Goal: Transaction & Acquisition: Purchase product/service

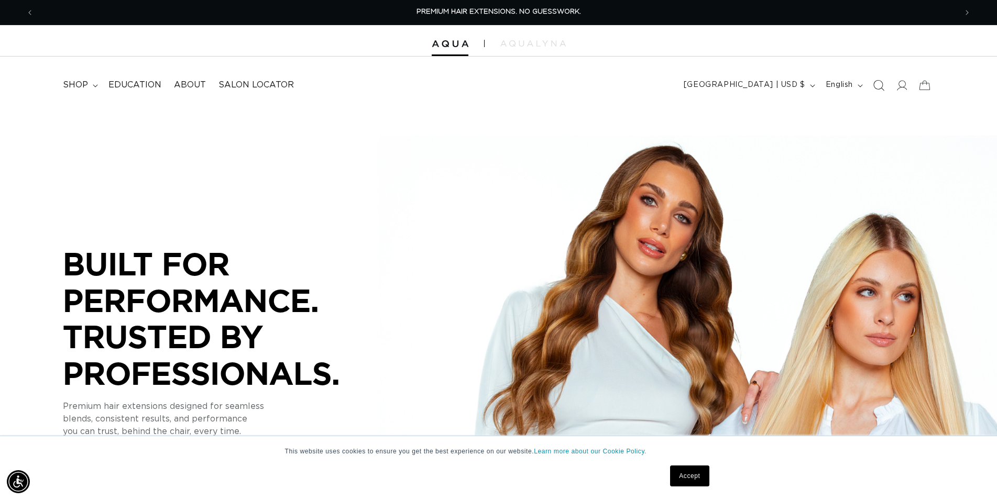
click at [875, 86] on icon "Search" at bounding box center [878, 85] width 11 height 11
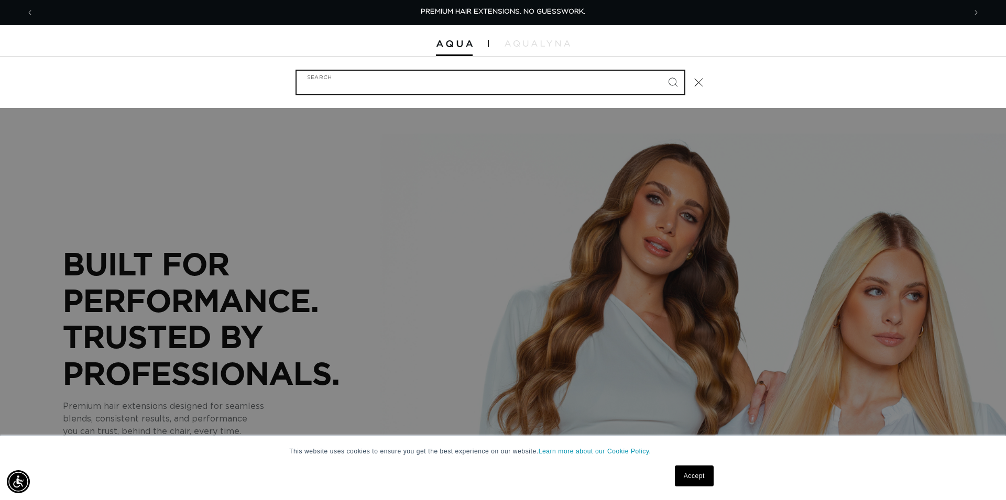
type input "/"
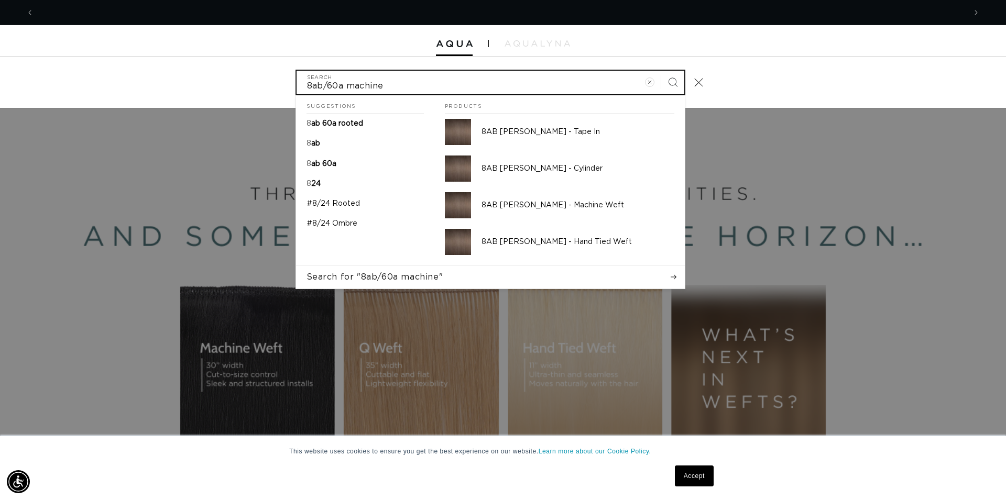
scroll to position [0, 1863]
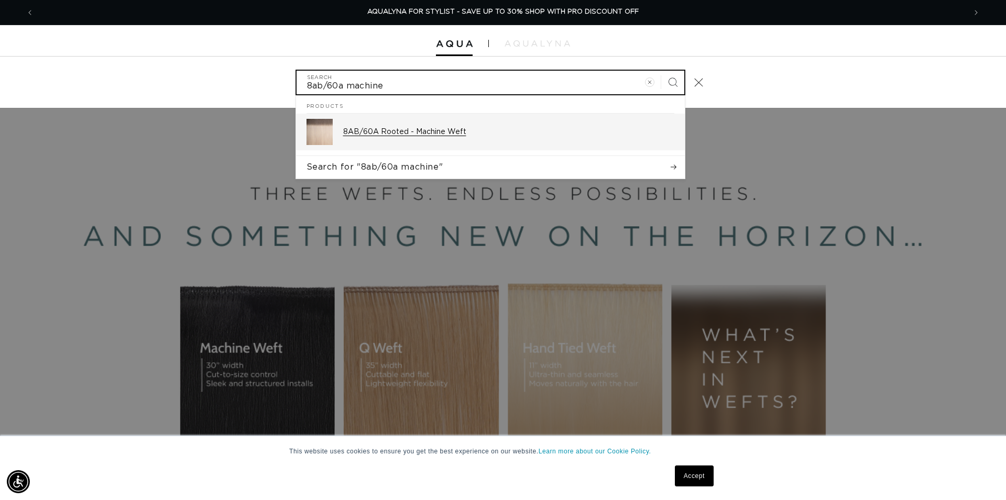
type input "8ab/60a machine"
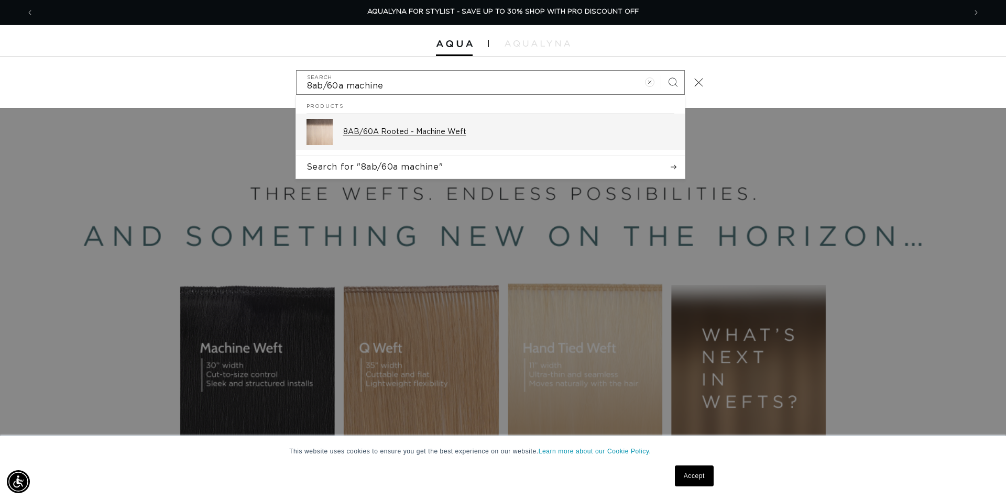
click at [393, 127] on div "8AB/60A Rooted - Machine Weft" at bounding box center [508, 132] width 331 height 26
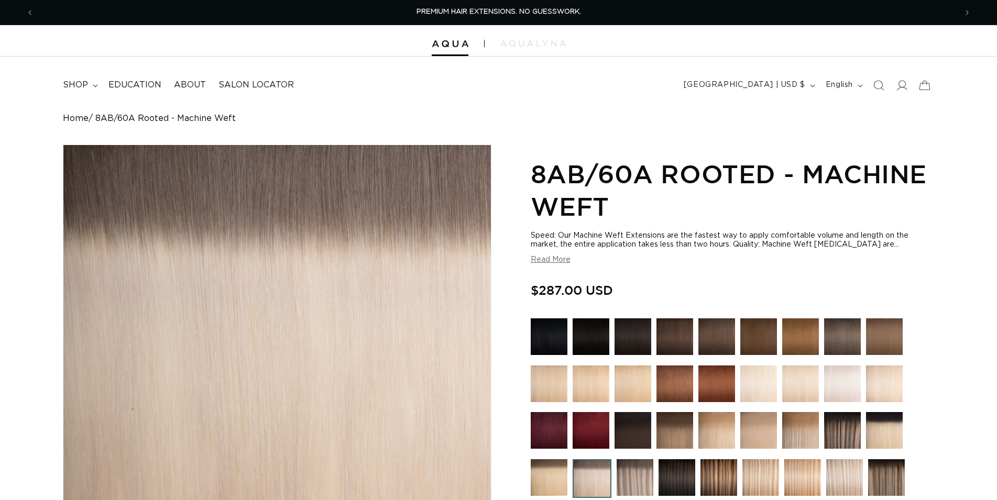
scroll to position [267, 0]
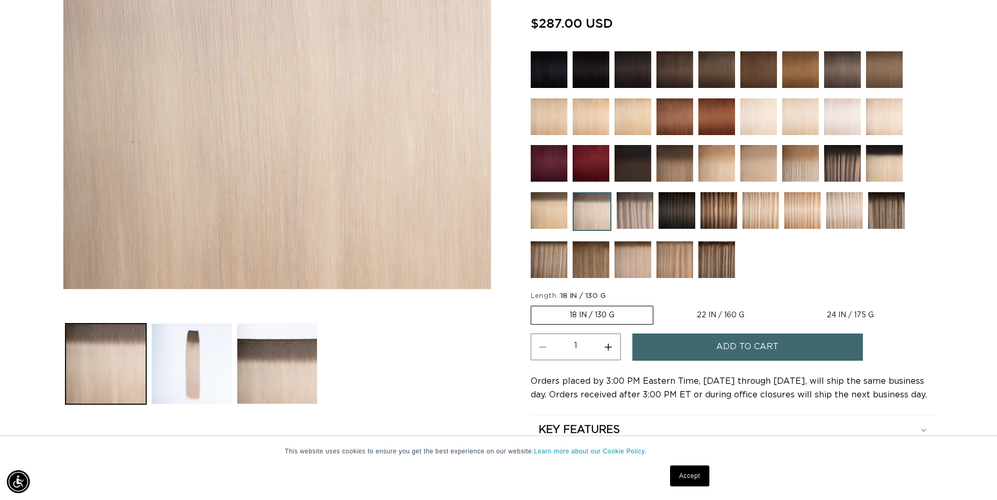
click at [742, 312] on label "22 IN / 160 G Variant sold out or unavailable" at bounding box center [721, 316] width 124 height 18
click at [659, 304] on input "22 IN / 160 G Variant sold out or unavailable" at bounding box center [659, 304] width 1 height 1
radio input "true"
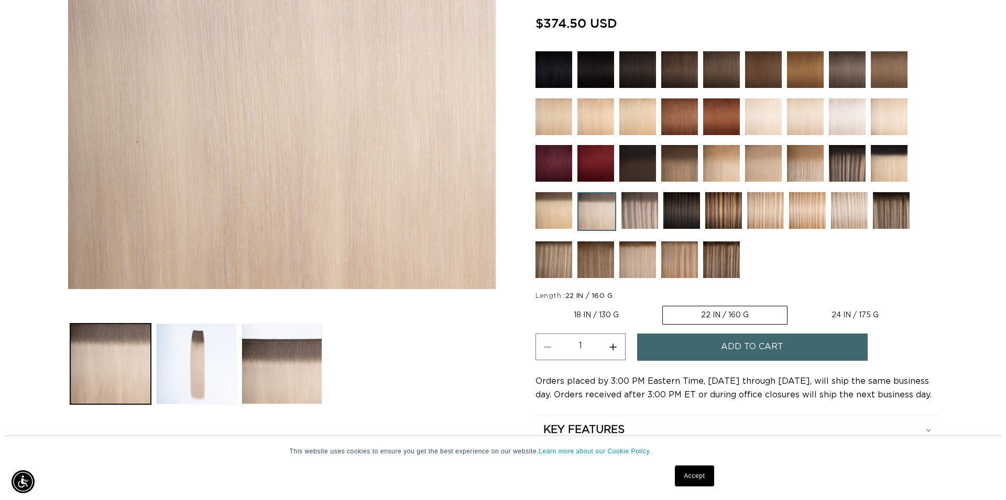
scroll to position [0, 923]
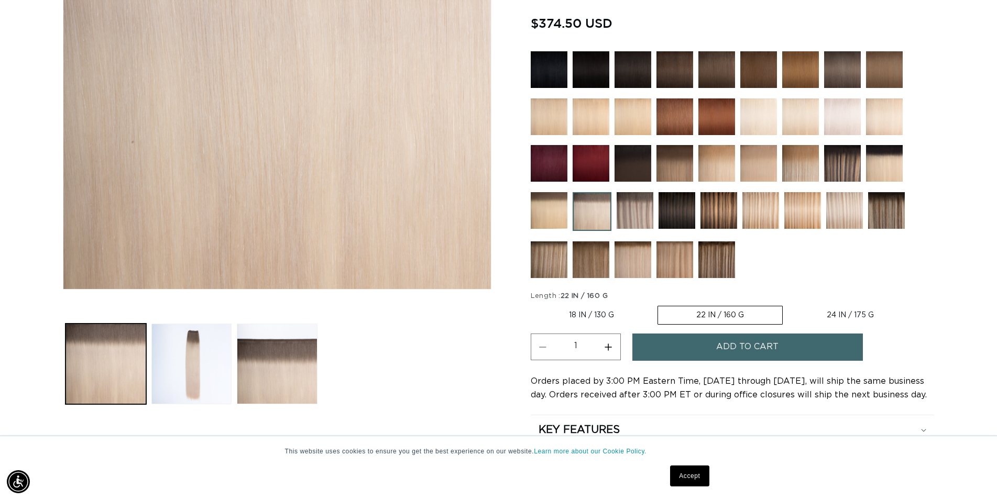
click at [746, 344] on span "Add to cart" at bounding box center [747, 347] width 62 height 27
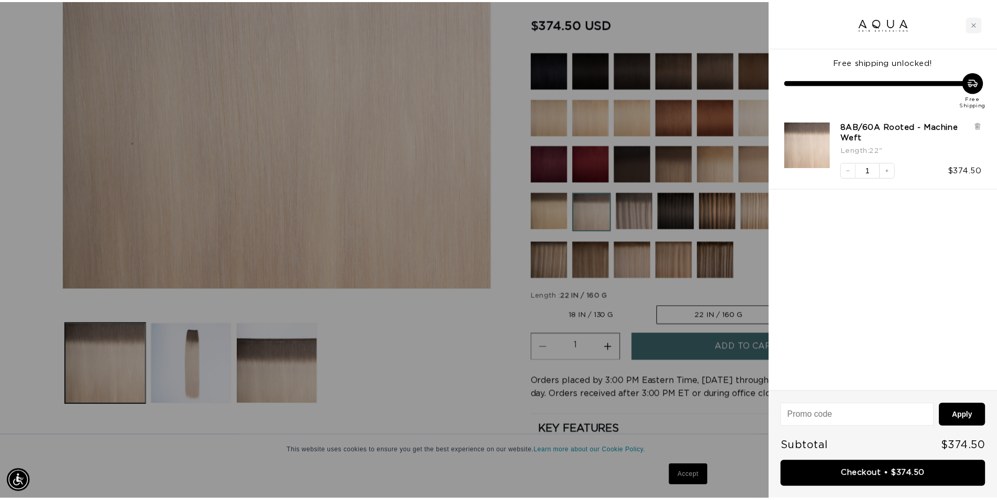
scroll to position [0, 0]
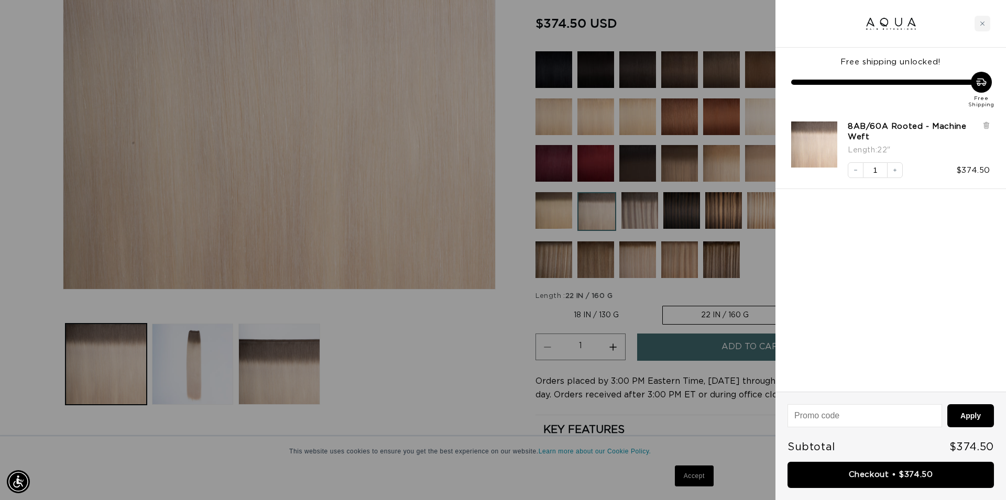
click at [456, 376] on div at bounding box center [503, 250] width 1006 height 500
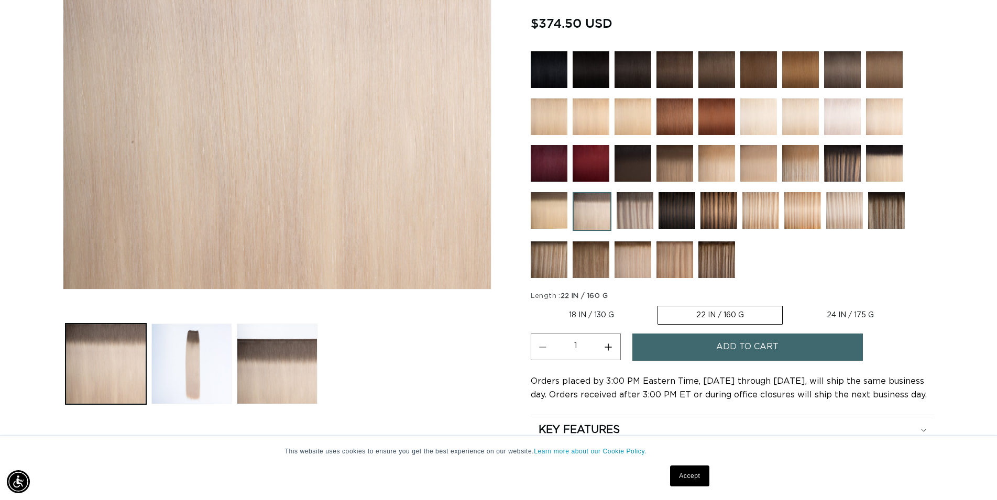
click at [841, 119] on img at bounding box center [842, 117] width 37 height 37
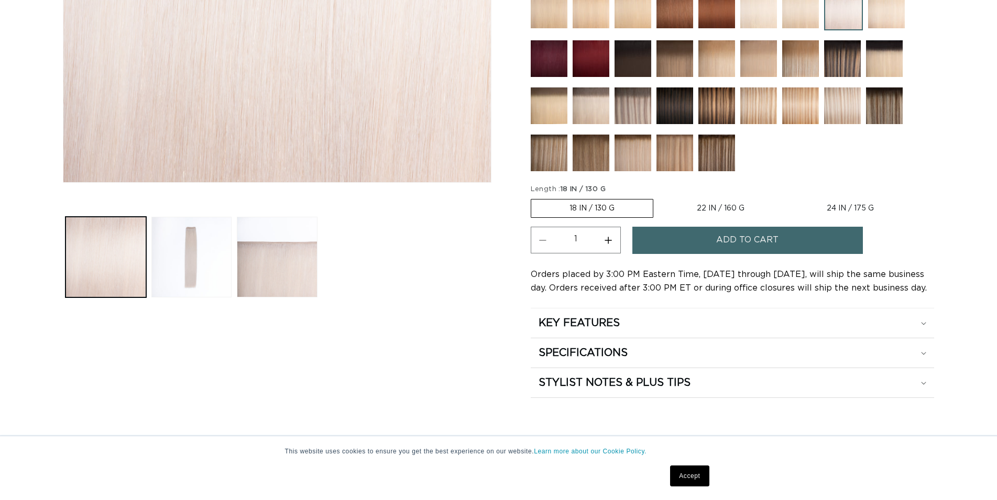
scroll to position [374, 0]
click at [841, 211] on label "24 IN / 175 G Variant sold out or unavailable" at bounding box center [851, 209] width 124 height 18
click at [789, 198] on input "24 IN / 175 G Variant sold out or unavailable" at bounding box center [788, 197] width 1 height 1
radio input "true"
click at [737, 238] on span "Add to cart" at bounding box center [747, 240] width 62 height 27
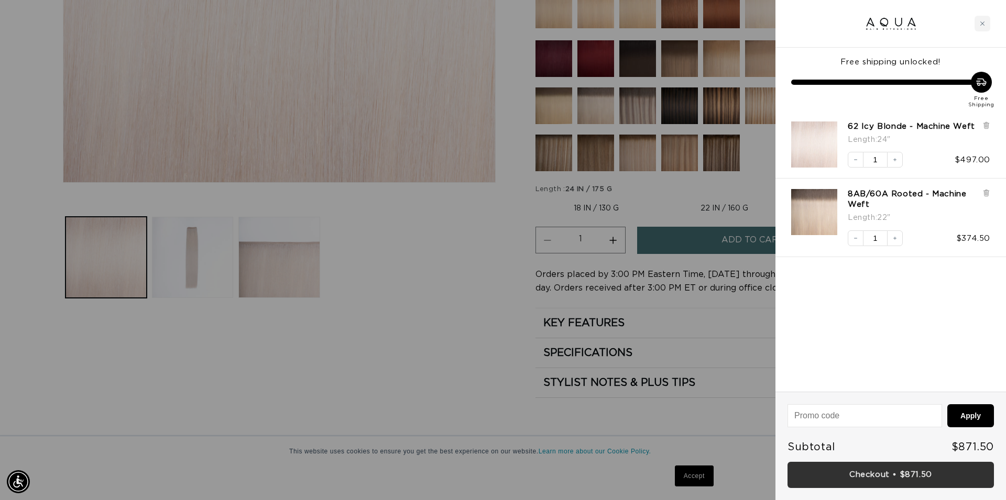
click at [910, 479] on link "Checkout • $871.50" at bounding box center [891, 475] width 206 height 27
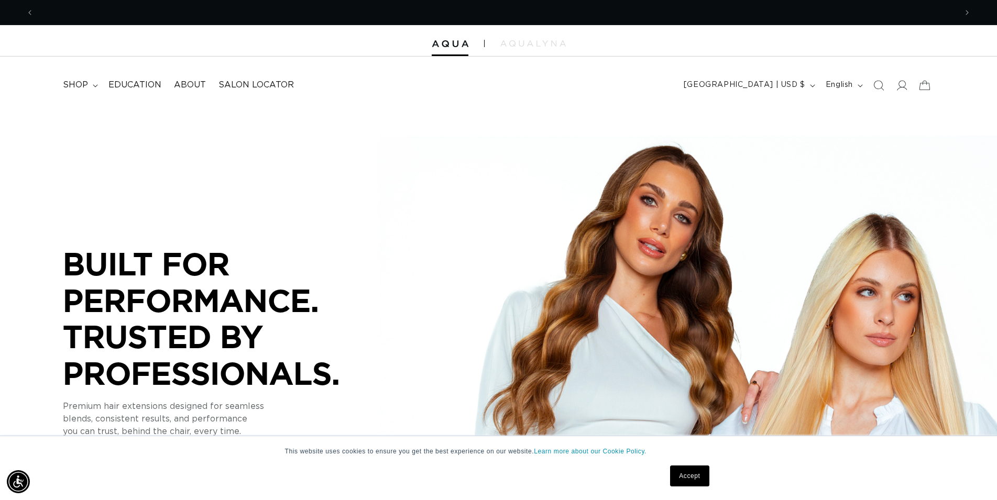
scroll to position [0, 923]
click at [885, 85] on span "Search" at bounding box center [878, 85] width 23 height 23
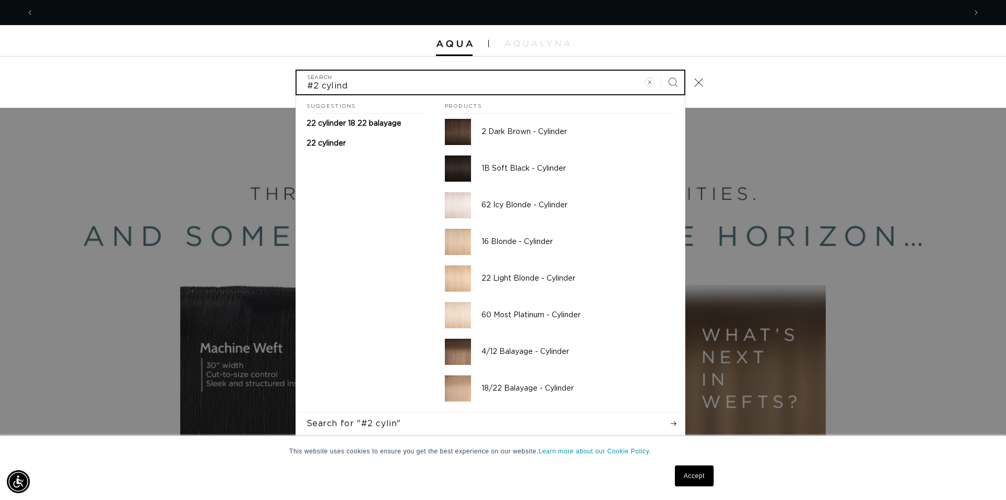
scroll to position [0, 1863]
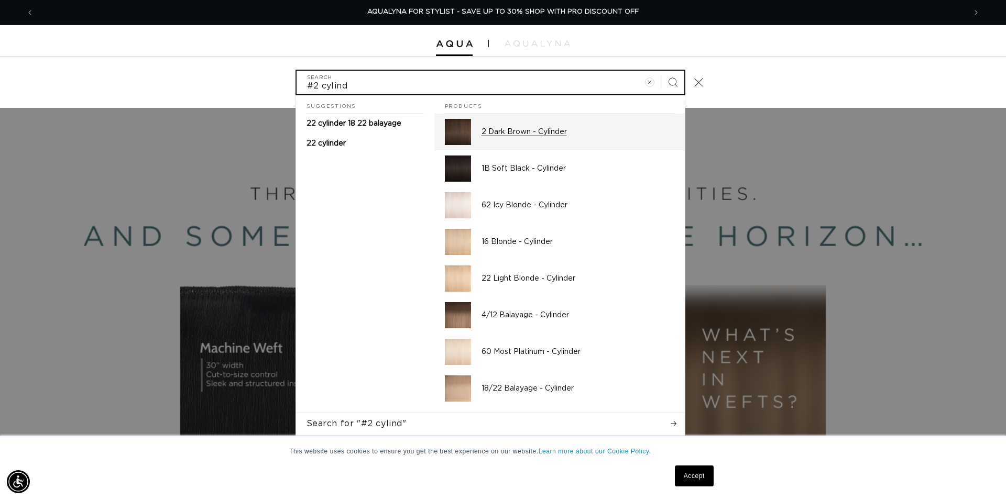
type input "#2 cylind"
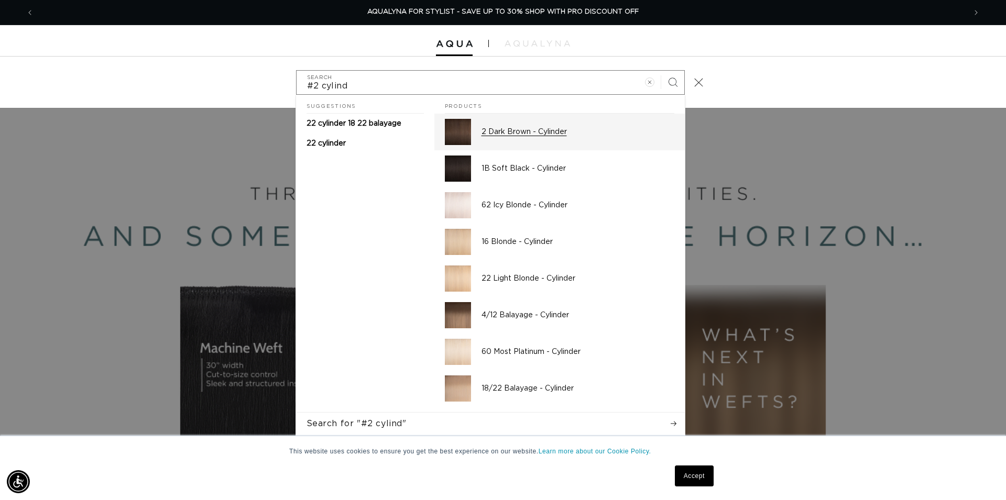
click at [482, 133] on p "2 Dark Brown - Cylinder" at bounding box center [578, 131] width 193 height 9
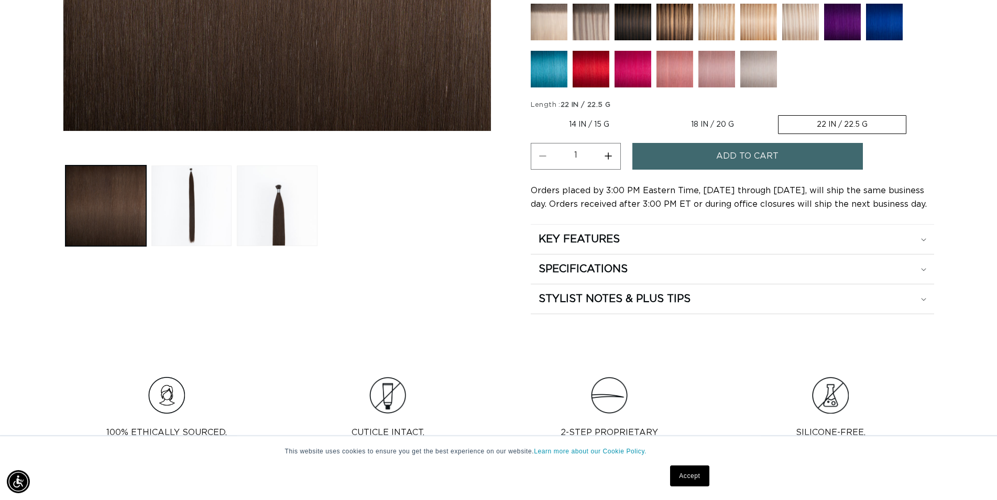
scroll to position [428, 0]
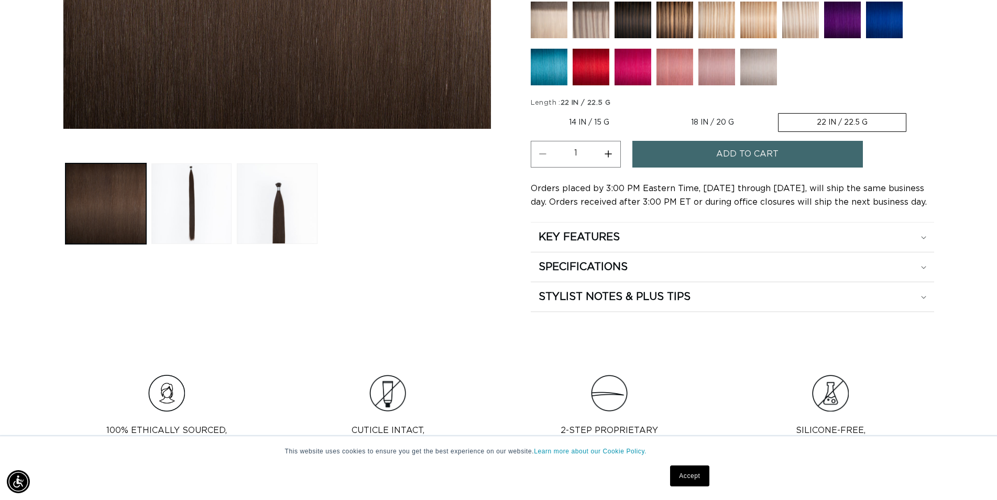
click at [709, 119] on label "18 IN / 20 G Variant sold out or unavailable" at bounding box center [712, 123] width 119 height 18
click at [653, 112] on input "18 IN / 20 G Variant sold out or unavailable" at bounding box center [653, 111] width 1 height 1
radio input "true"
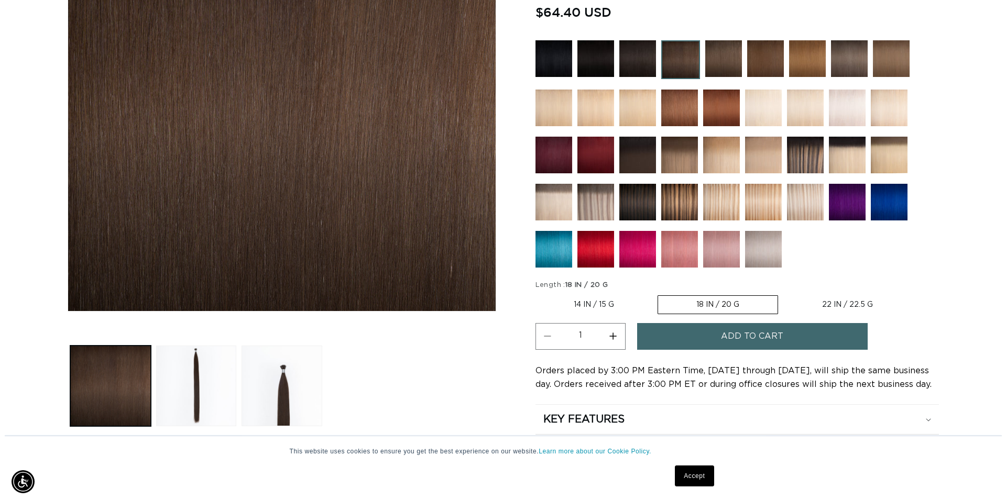
scroll to position [321, 0]
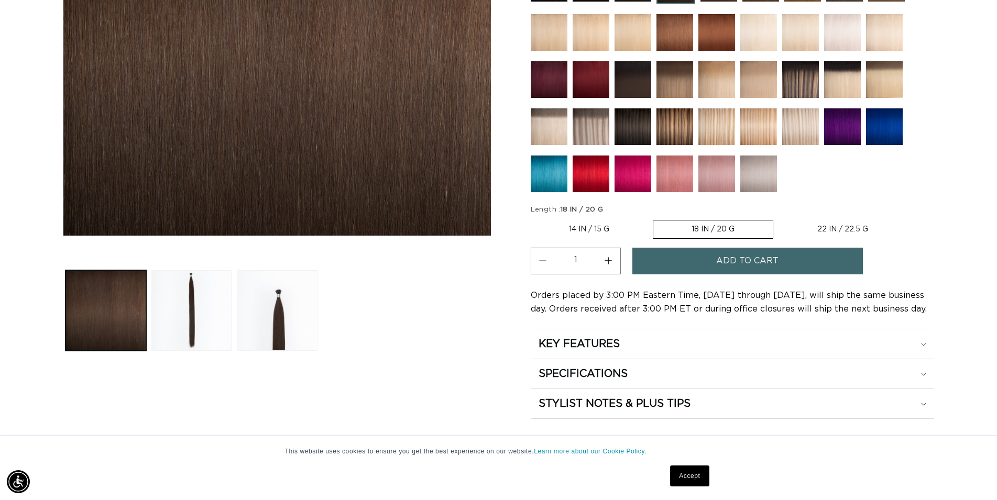
click at [756, 267] on span "Add to cart" at bounding box center [747, 261] width 62 height 27
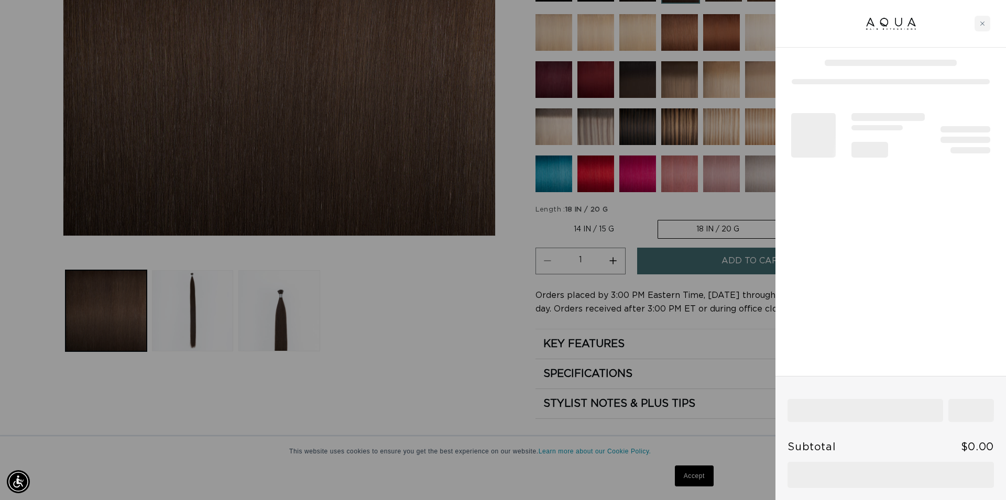
scroll to position [0, 1863]
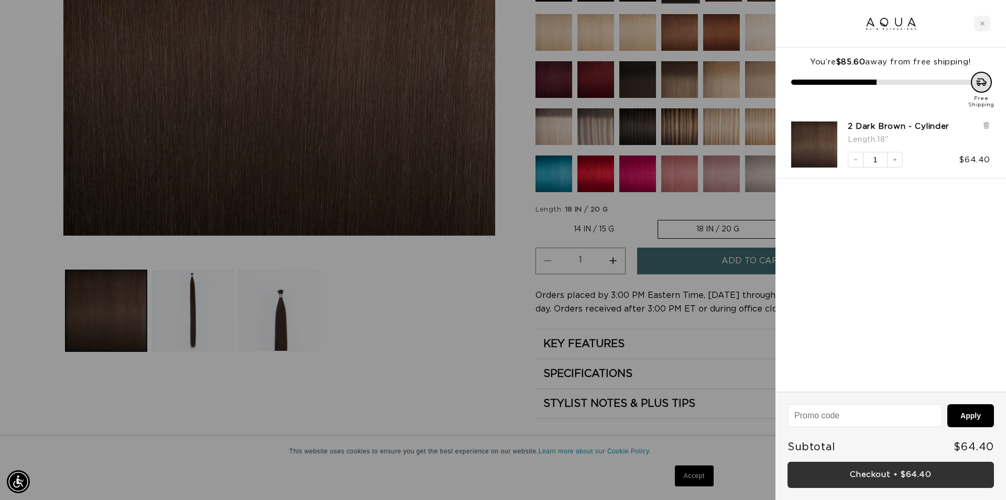
click at [867, 477] on link "Checkout • $64.40" at bounding box center [891, 475] width 206 height 27
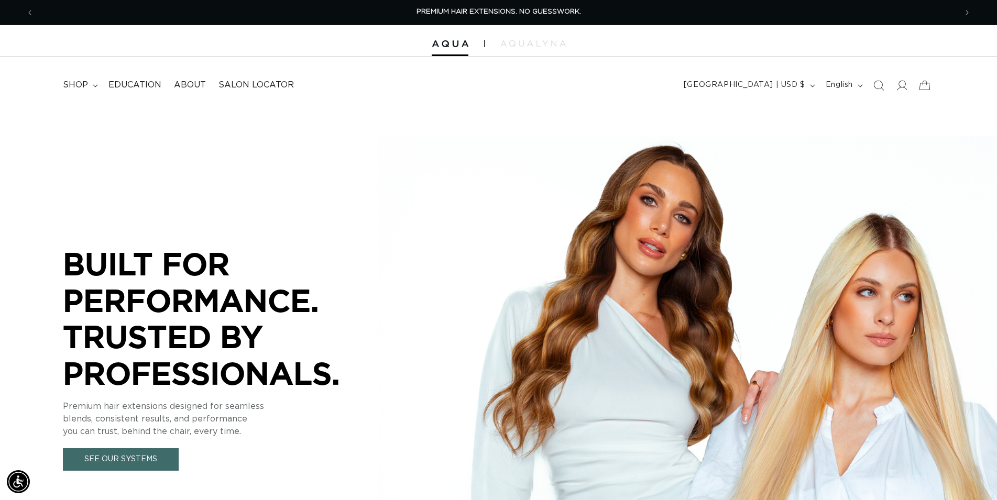
scroll to position [0, 923]
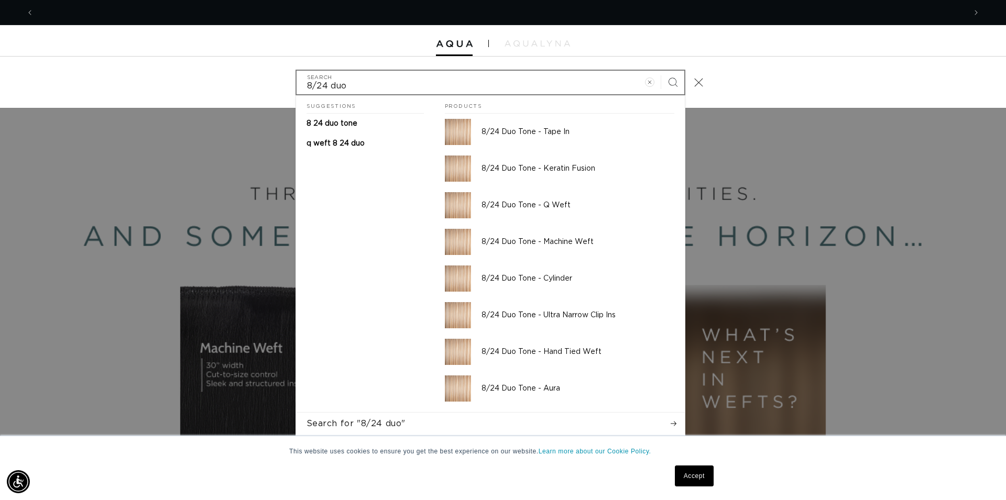
scroll to position [0, 1863]
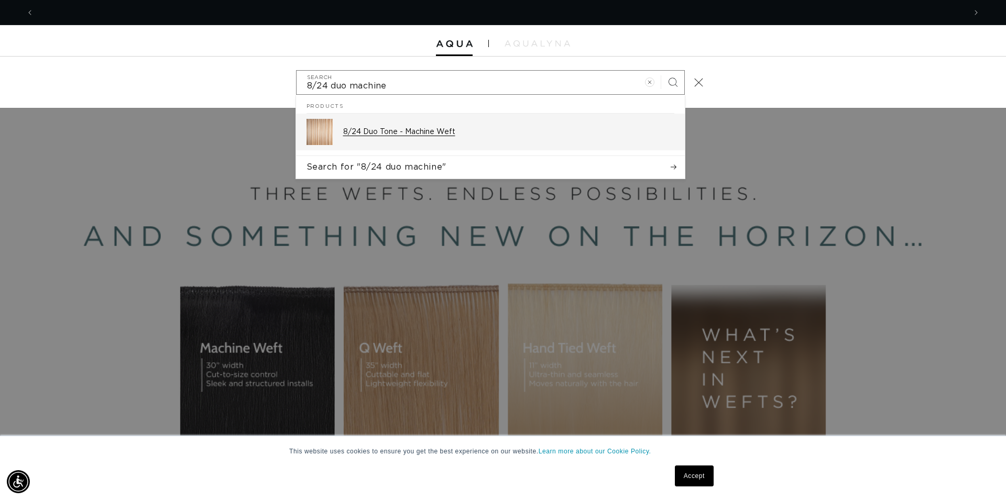
type input "8/24 duo machine"
click at [412, 129] on p "8/24 Duo Tone - Machine Weft" at bounding box center [508, 131] width 331 height 9
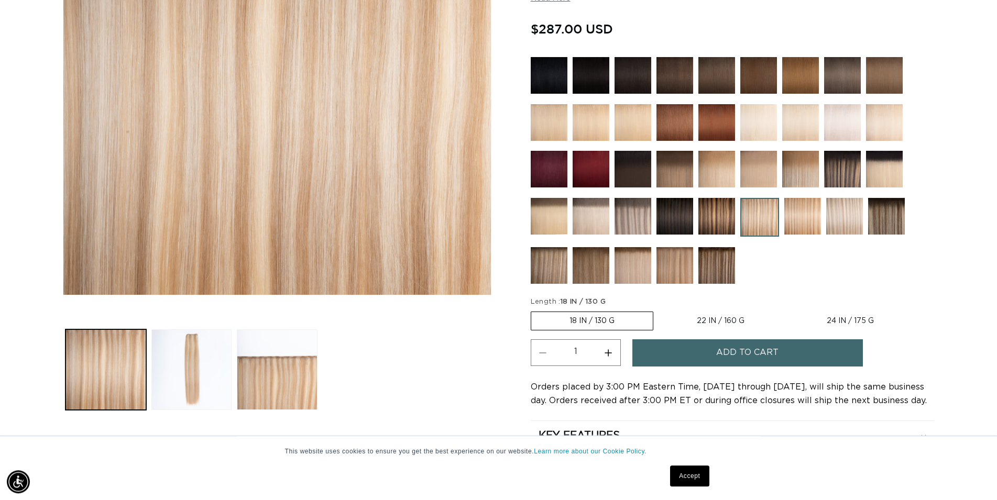
scroll to position [374, 0]
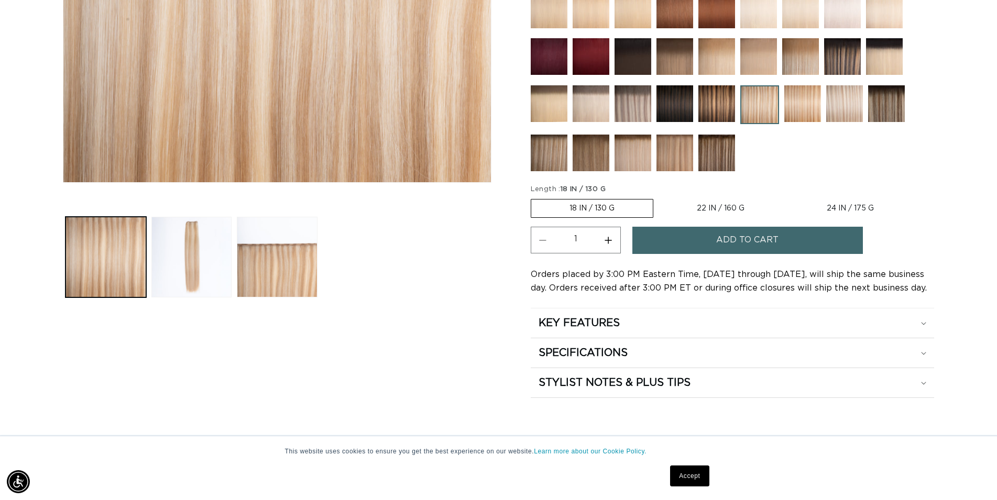
click at [854, 213] on label "24 IN / 175 G Variant sold out or unavailable" at bounding box center [851, 209] width 124 height 18
click at [789, 198] on input "24 IN / 175 G Variant sold out or unavailable" at bounding box center [788, 197] width 1 height 1
radio input "true"
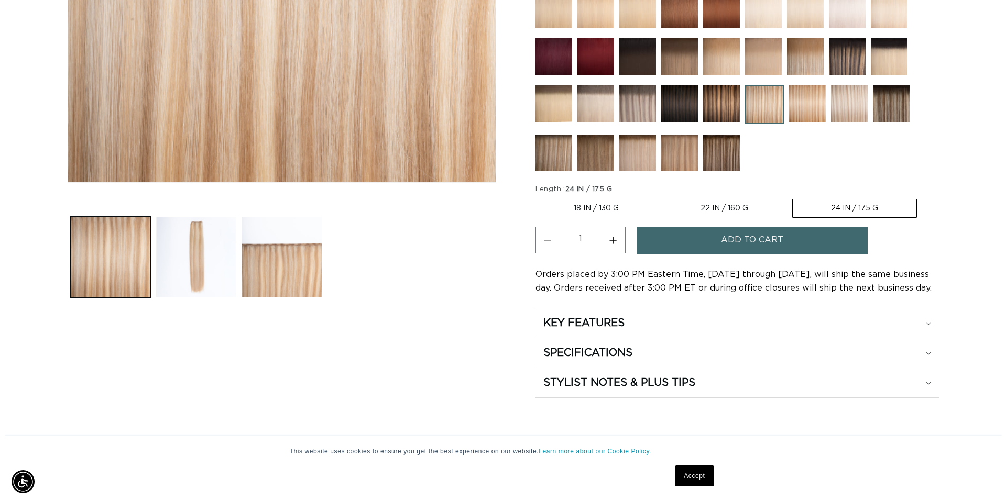
scroll to position [0, 923]
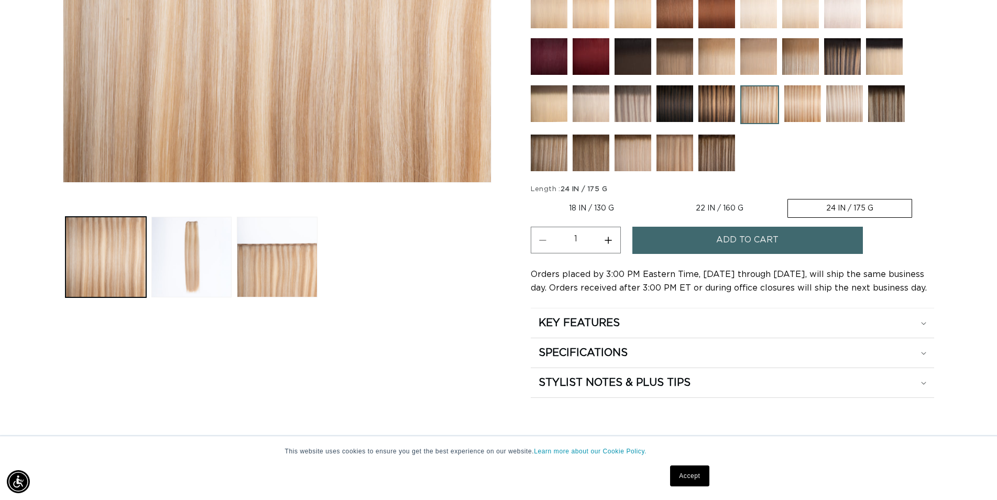
click at [743, 239] on span "Add to cart" at bounding box center [747, 240] width 62 height 27
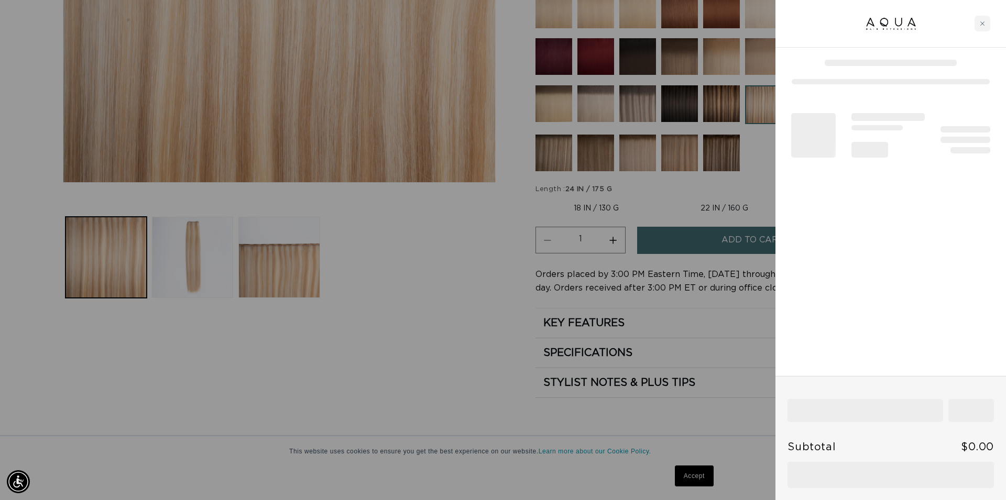
scroll to position [0, 1863]
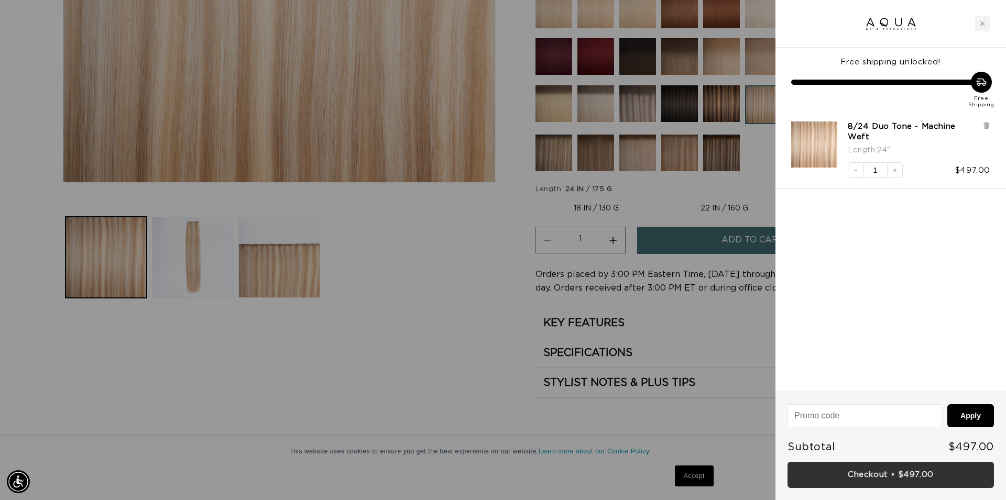
click at [869, 483] on link "Checkout • $497.00" at bounding box center [891, 475] width 206 height 27
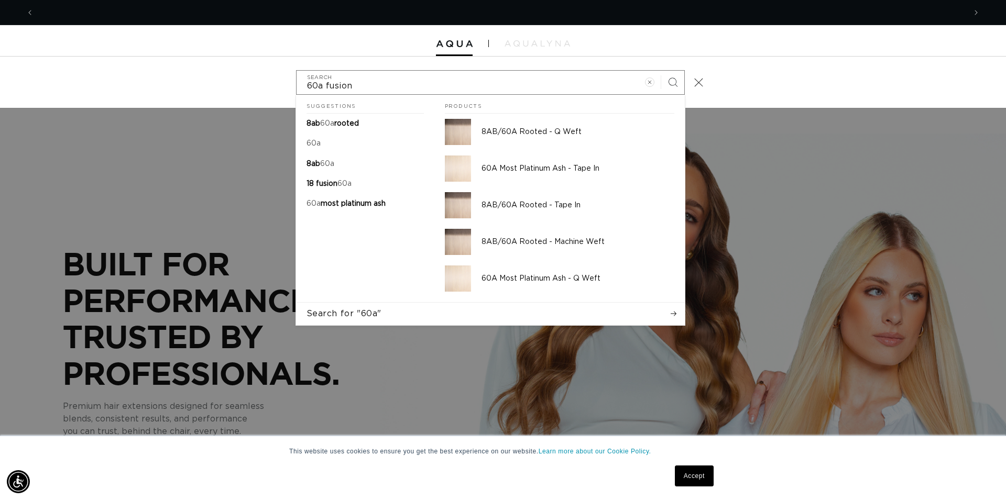
scroll to position [0, 932]
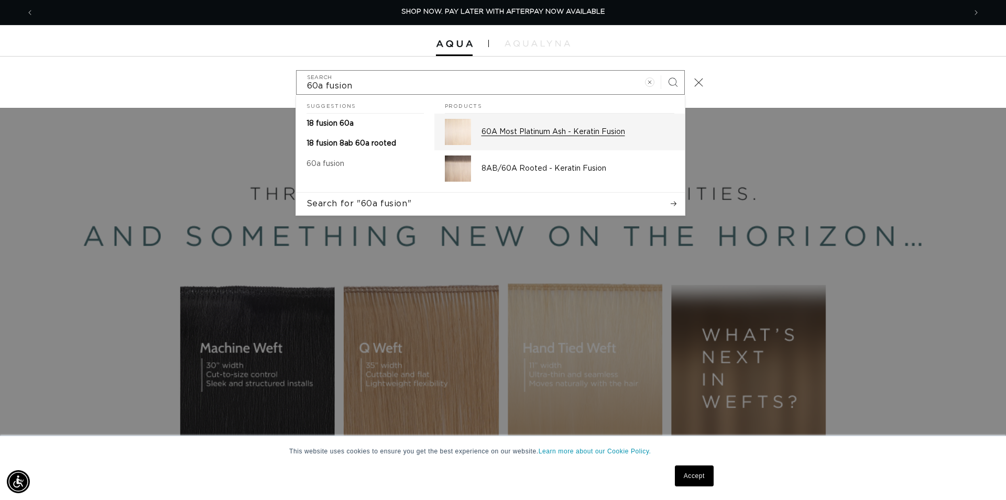
type input "60a fusion"
click at [592, 135] on p "60A Most Platinum Ash - Keratin Fusion" at bounding box center [578, 131] width 193 height 9
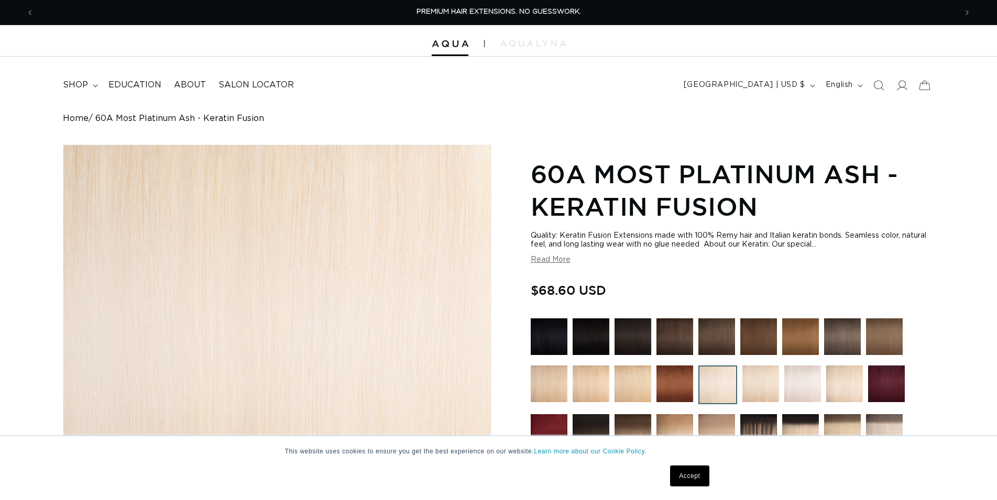
scroll to position [321, 0]
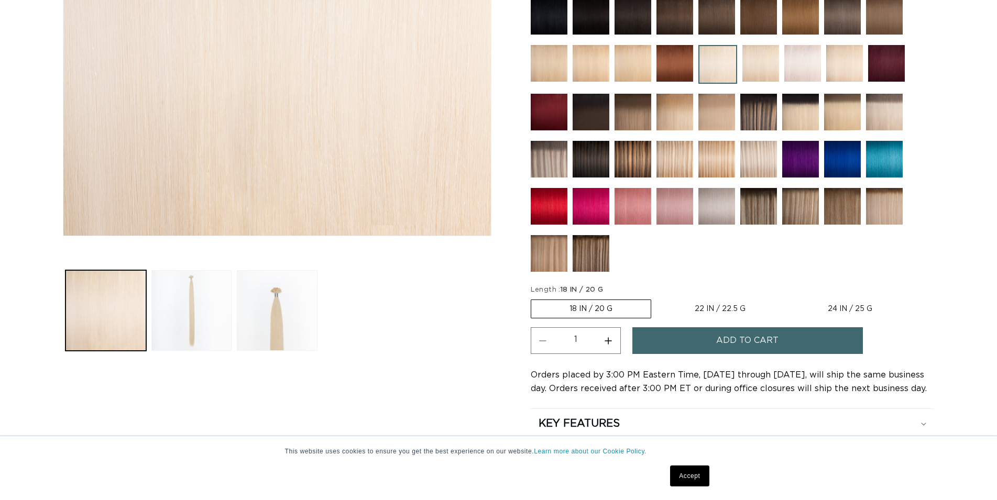
click at [704, 305] on label "22 IN / 22.5 G Variant sold out or unavailable" at bounding box center [720, 309] width 127 height 18
click at [657, 298] on input "22 IN / 22.5 G Variant sold out or unavailable" at bounding box center [657, 298] width 1 height 1
radio input "true"
click at [616, 339] on button "Increase quantity for 60A Most Platinum Ash - Keratin Fusion" at bounding box center [609, 341] width 24 height 27
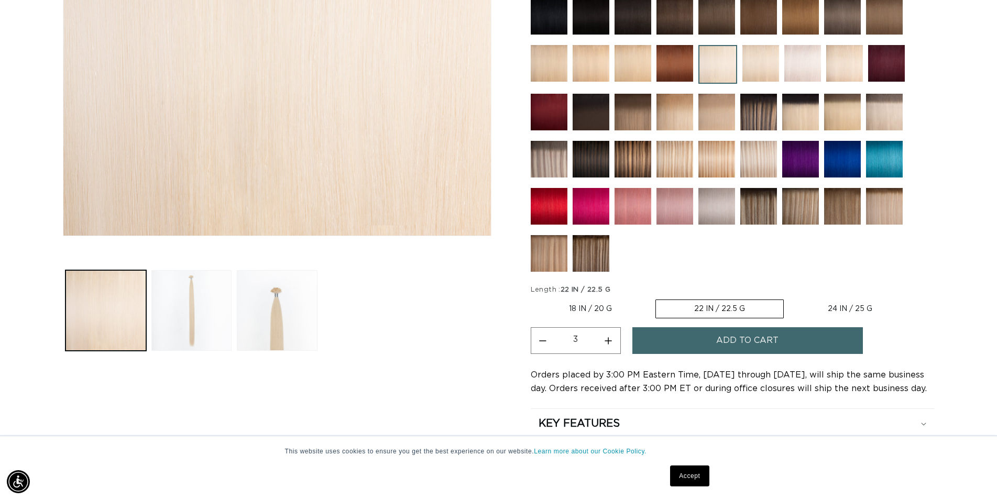
click at [616, 339] on button "Increase quantity for 60A Most Platinum Ash - Keratin Fusion" at bounding box center [609, 341] width 24 height 27
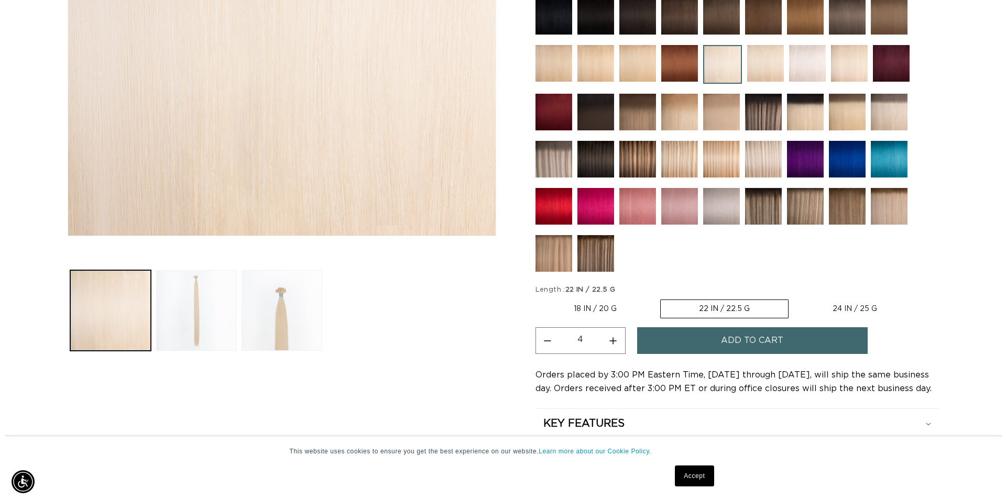
scroll to position [0, 923]
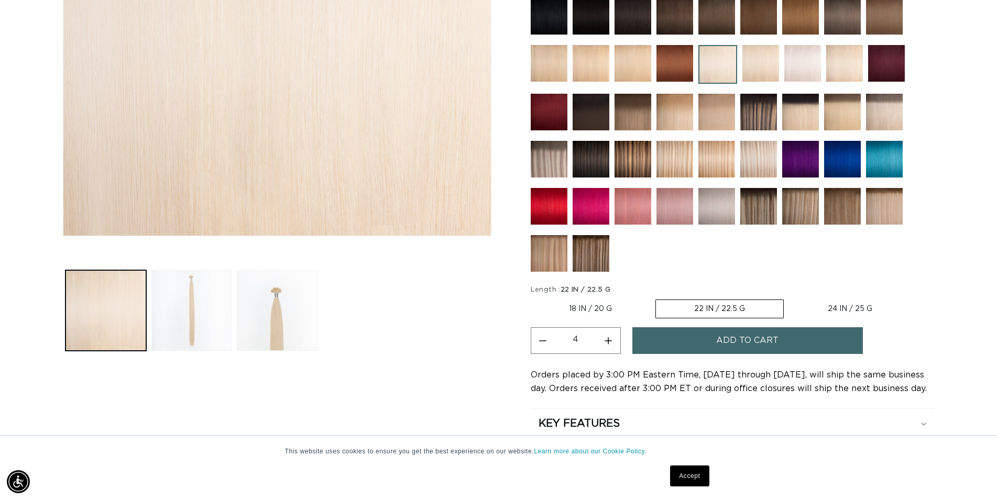
click at [616, 339] on button "Increase quantity for 60A Most Platinum Ash - Keratin Fusion" at bounding box center [609, 341] width 24 height 27
type input "5"
click at [710, 339] on button "Add to cart" at bounding box center [747, 341] width 231 height 27
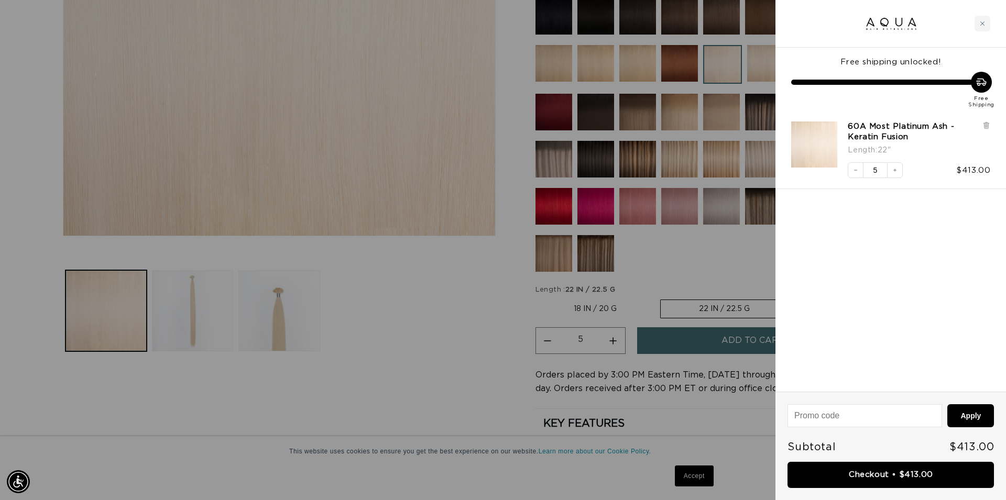
click at [487, 354] on div at bounding box center [503, 250] width 1006 height 500
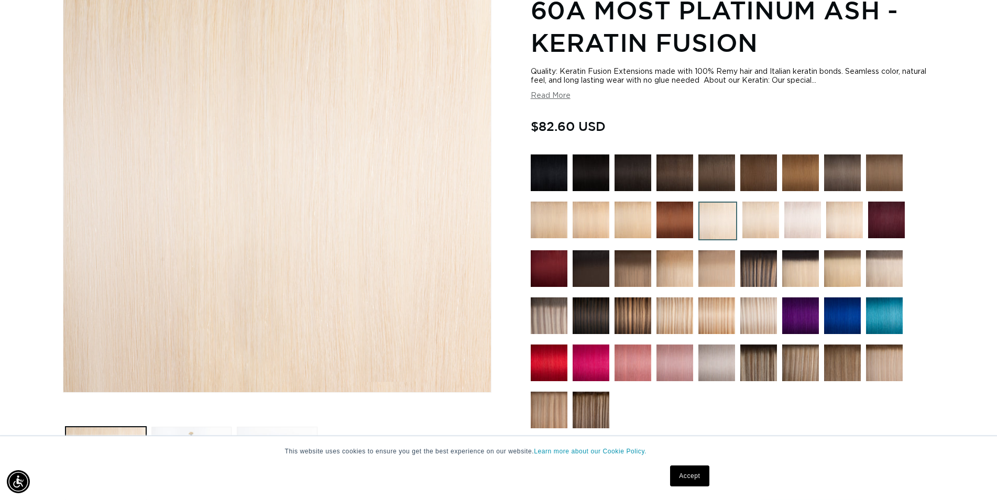
scroll to position [160, 0]
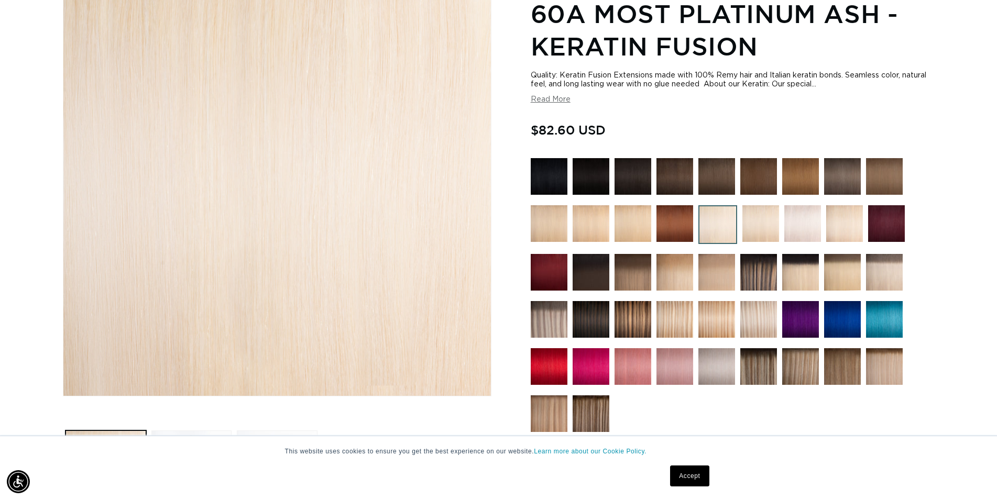
click at [598, 231] on img at bounding box center [591, 223] width 37 height 37
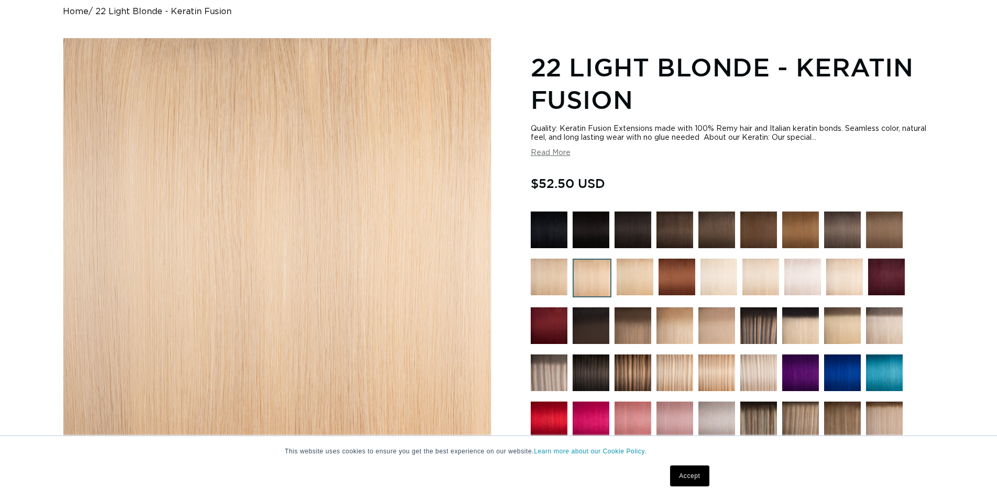
scroll to position [107, 0]
click at [630, 277] on img at bounding box center [635, 277] width 37 height 37
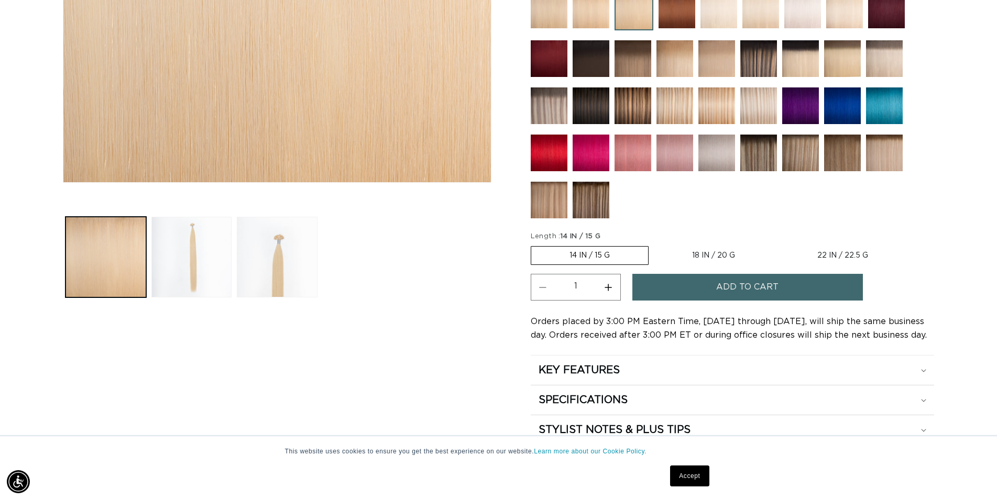
scroll to position [0, 923]
click at [843, 251] on label "22 IN / 22.5 G Variant sold out or unavailable" at bounding box center [842, 256] width 127 height 18
click at [779, 245] on input "22 IN / 22.5 G Variant sold out or unavailable" at bounding box center [779, 244] width 1 height 1
radio input "true"
click at [604, 285] on button "Increase quantity for 24 Light Golden Blonde - Keratin Fusion" at bounding box center [609, 287] width 24 height 27
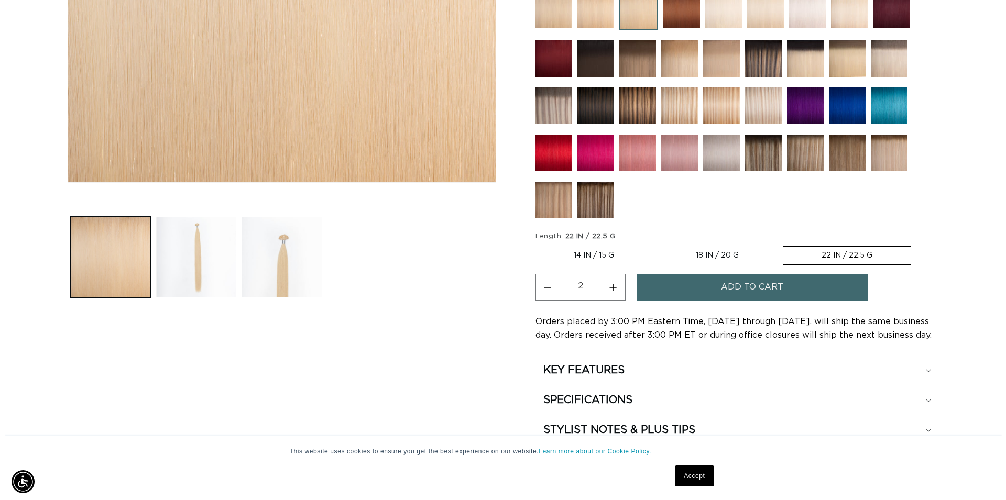
scroll to position [0, 1846]
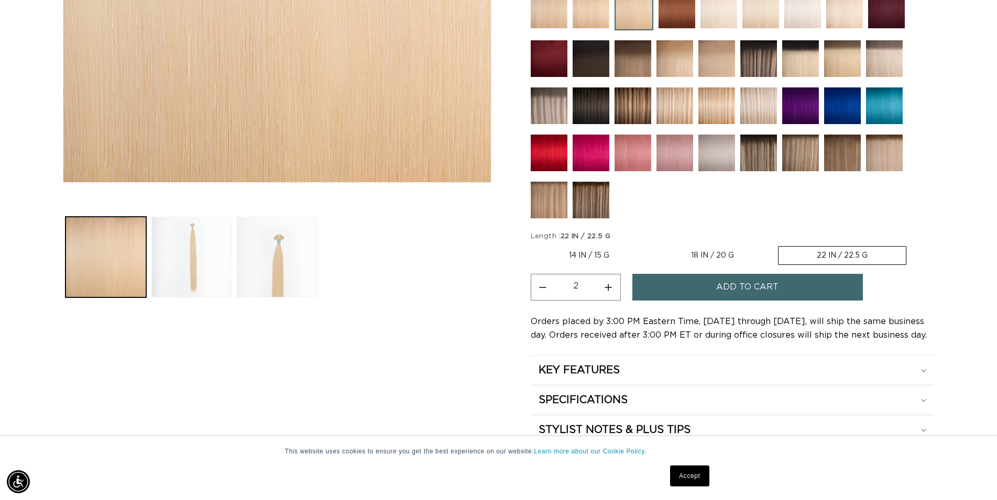
click at [604, 285] on button "Increase quantity for 24 Light Golden Blonde - Keratin Fusion" at bounding box center [609, 287] width 24 height 27
type input "5"
click at [727, 280] on span "Add to cart" at bounding box center [747, 287] width 62 height 27
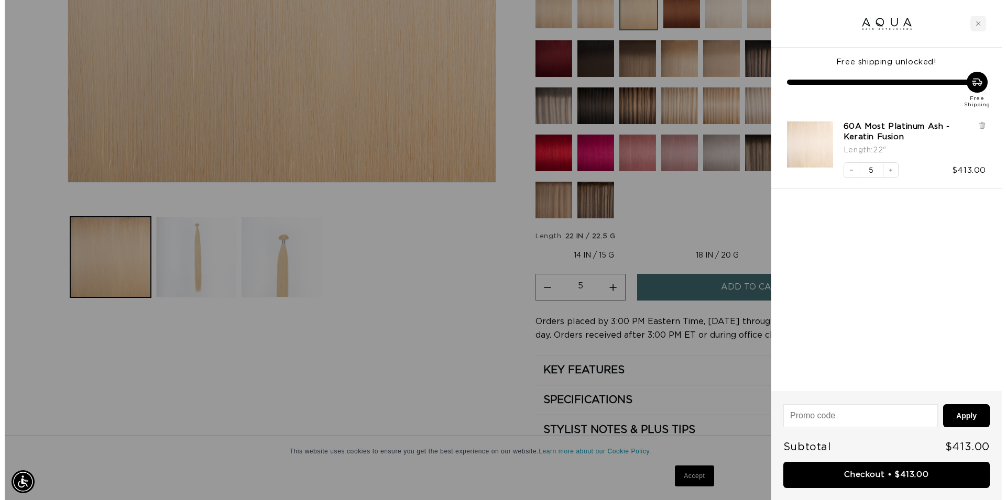
scroll to position [0, 1863]
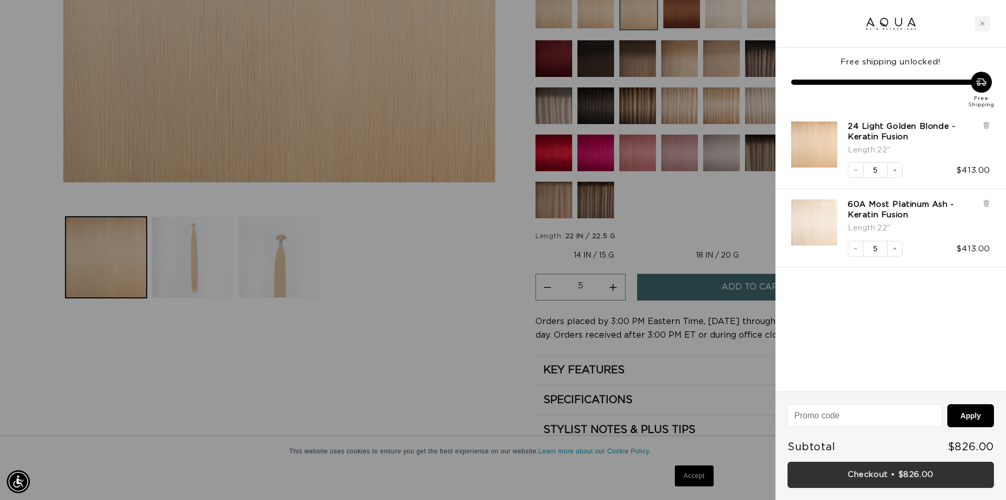
click at [888, 475] on link "Checkout • $826.00" at bounding box center [891, 475] width 206 height 27
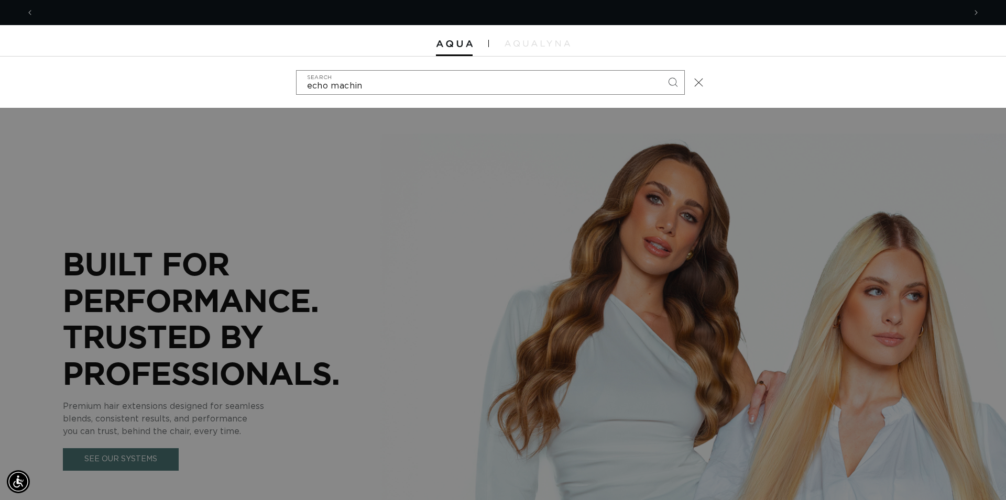
type input "echo machine"
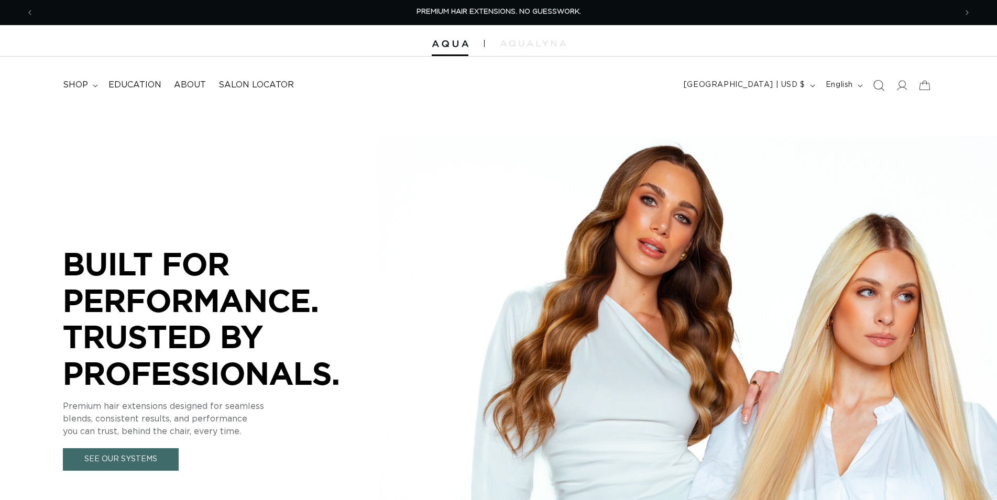
click at [879, 85] on icon "Search" at bounding box center [878, 85] width 11 height 11
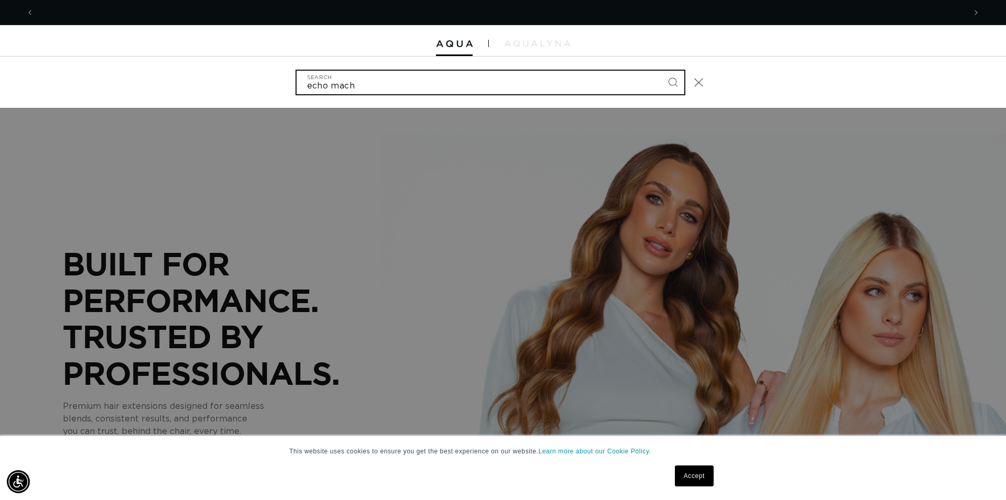
scroll to position [0, 932]
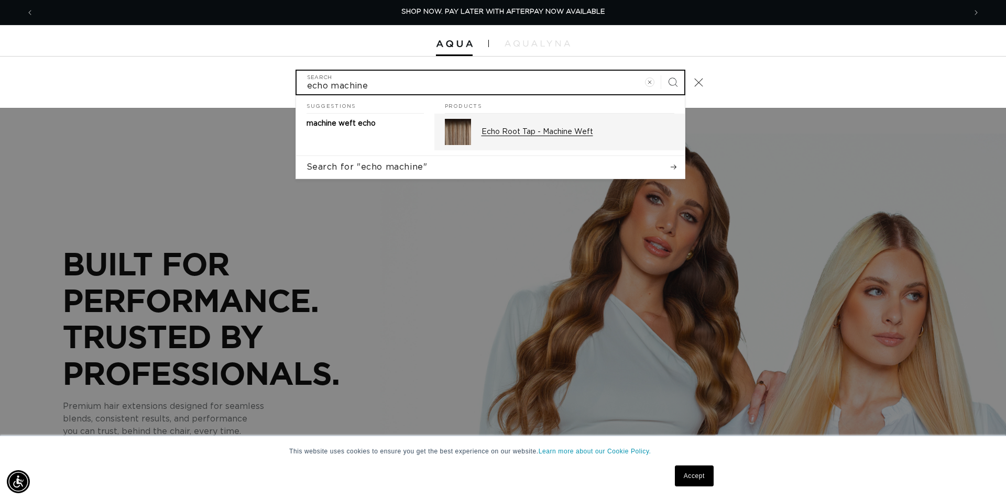
type input "echo machine"
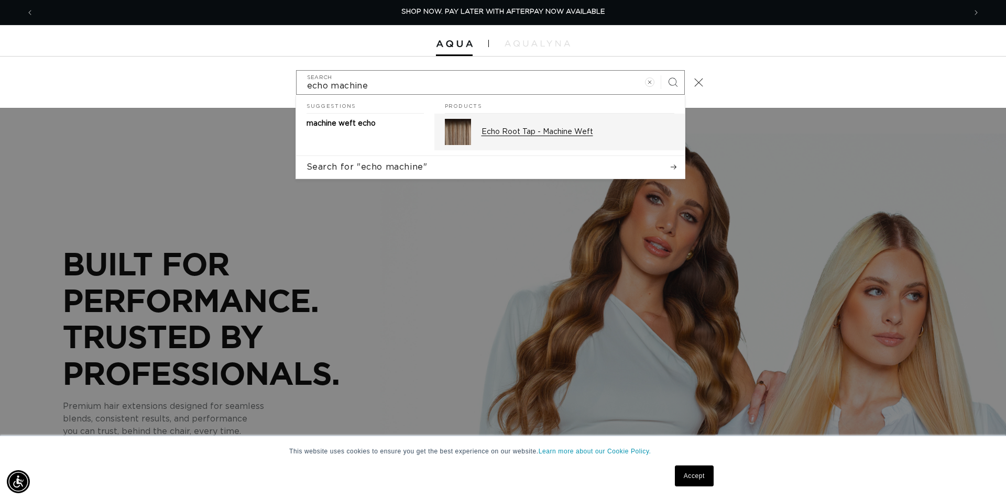
click at [511, 140] on div "Echo Root Tap - Machine Weft" at bounding box center [578, 132] width 193 height 26
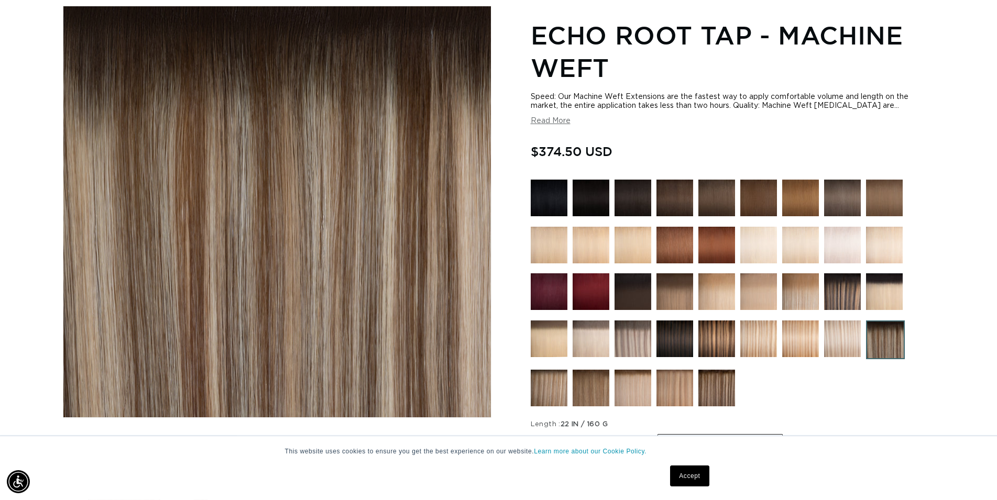
scroll to position [267, 0]
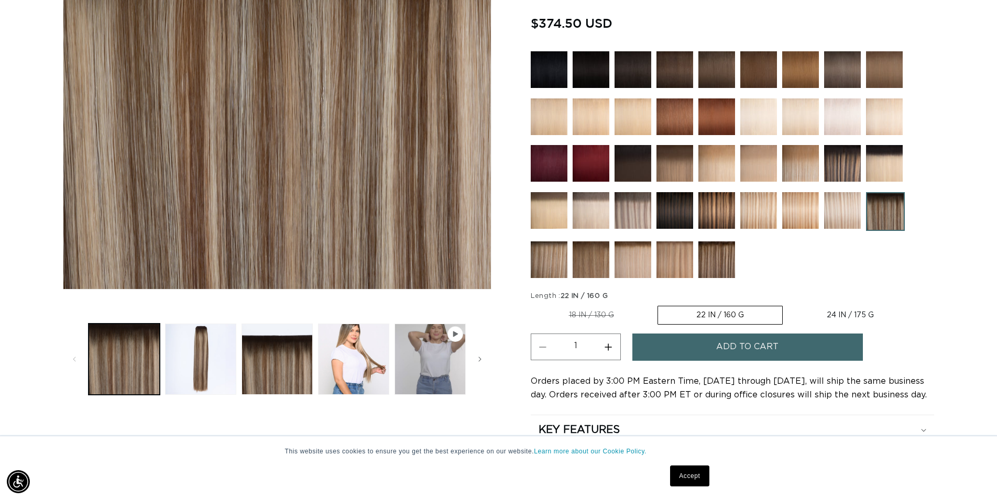
click at [838, 308] on label "24 IN / 175 G Variant sold out or unavailable" at bounding box center [851, 316] width 124 height 18
click at [789, 304] on input "24 IN / 175 G Variant sold out or unavailable" at bounding box center [788, 304] width 1 height 1
radio input "true"
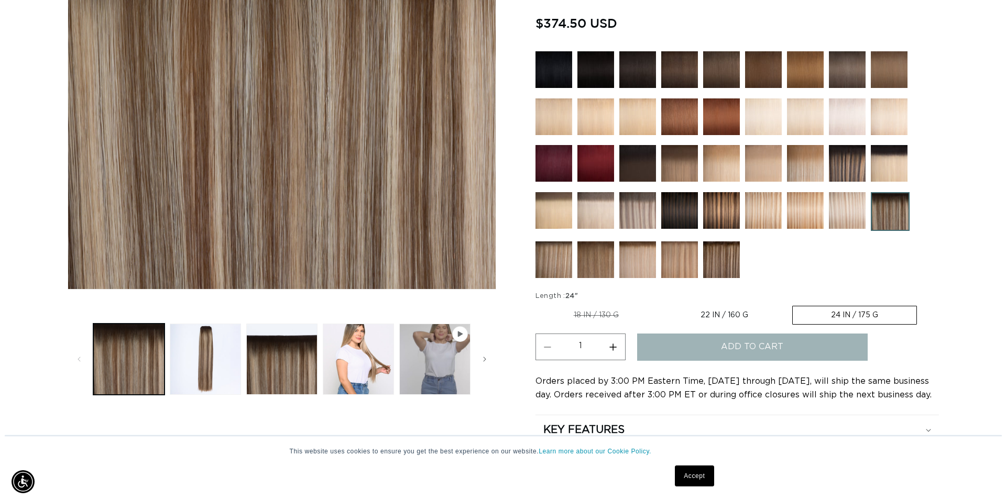
scroll to position [0, 923]
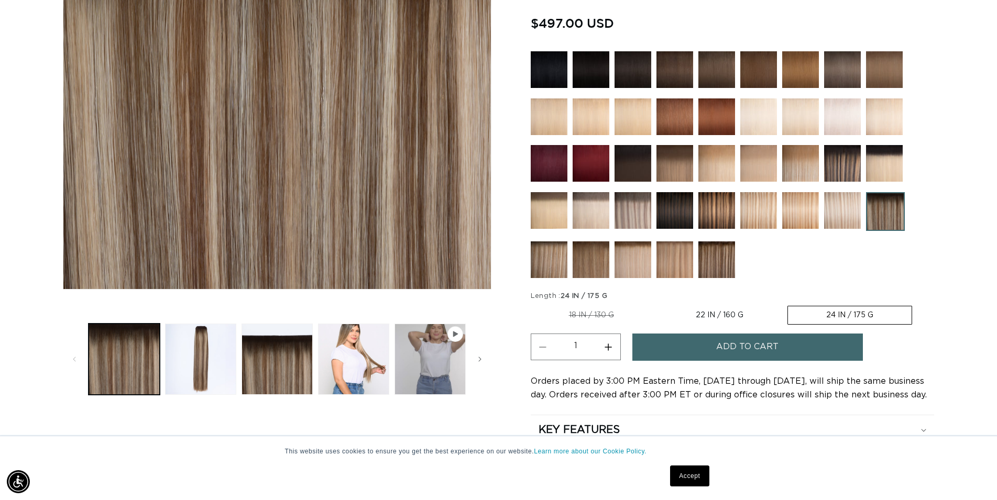
click at [737, 345] on span "Add to cart" at bounding box center [747, 347] width 62 height 27
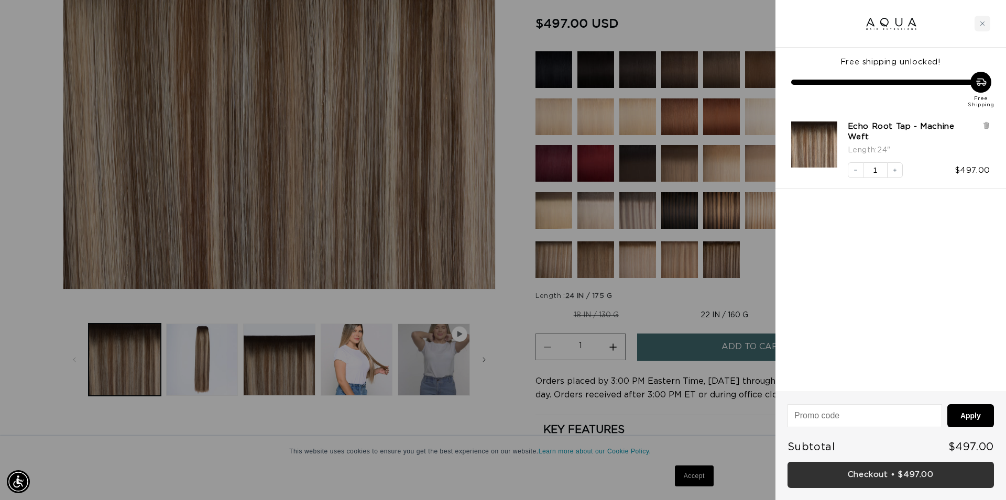
scroll to position [0, 1863]
click at [901, 467] on link "Checkout • $497.00" at bounding box center [891, 475] width 206 height 27
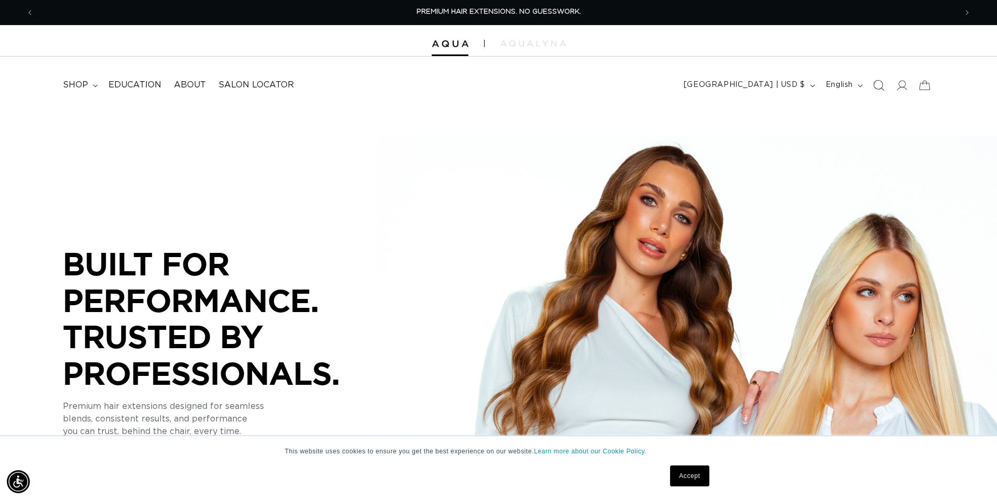
click at [882, 87] on icon "Search" at bounding box center [878, 85] width 11 height 11
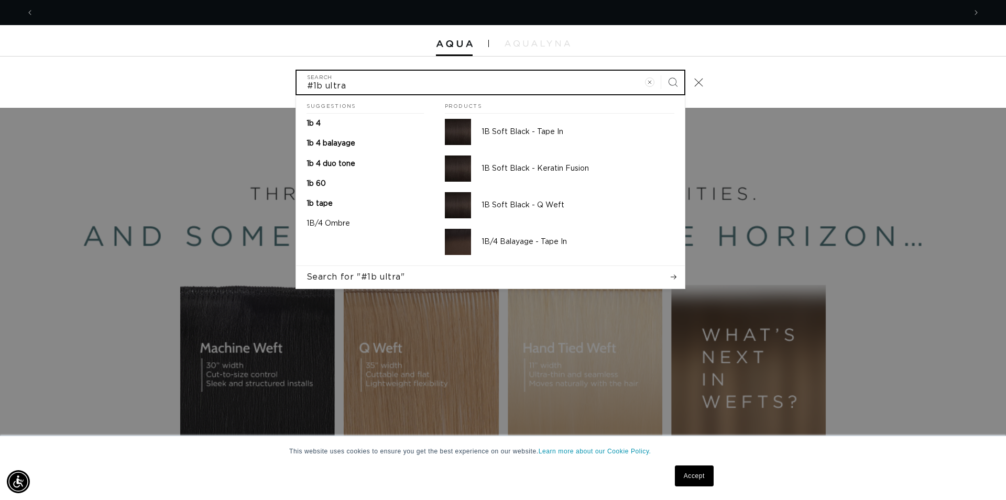
scroll to position [0, 1863]
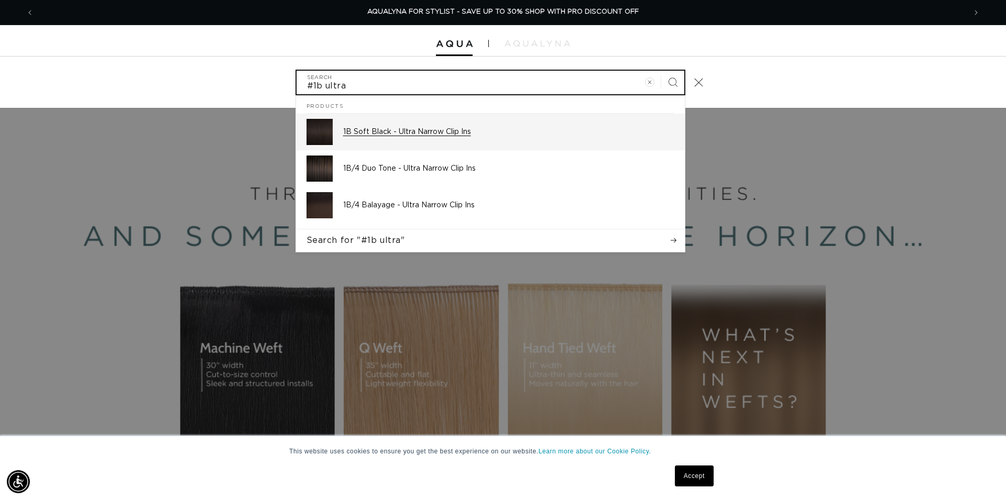
type input "#1b ultra"
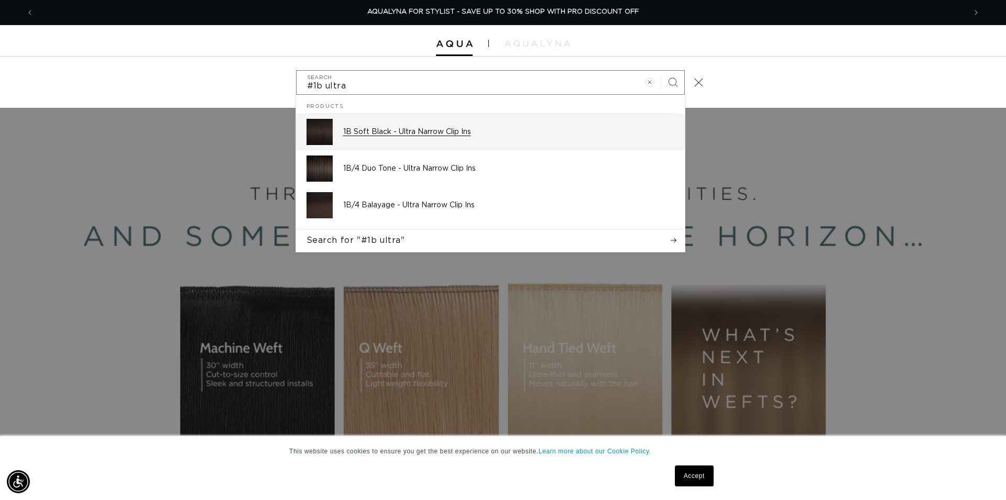
click at [378, 137] on div "1B Soft Black - Ultra Narrow Clip Ins" at bounding box center [508, 132] width 331 height 26
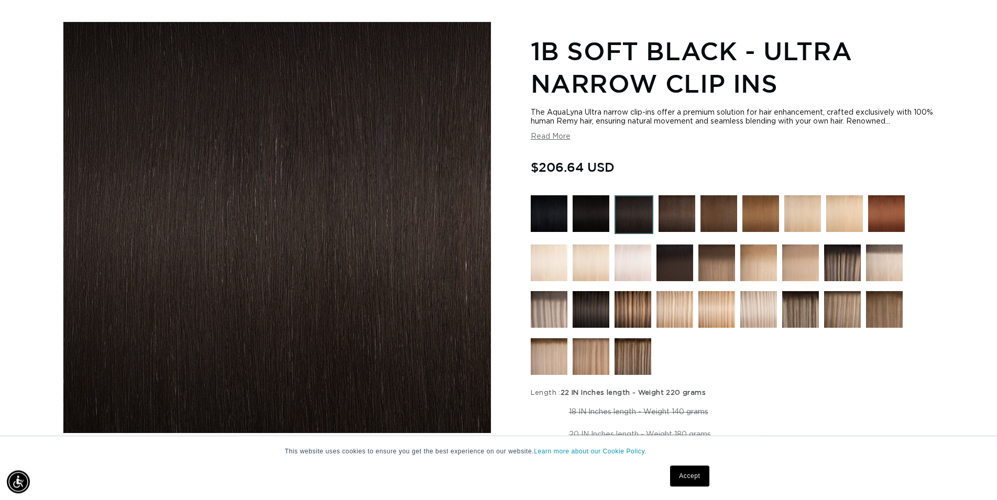
scroll to position [107, 0]
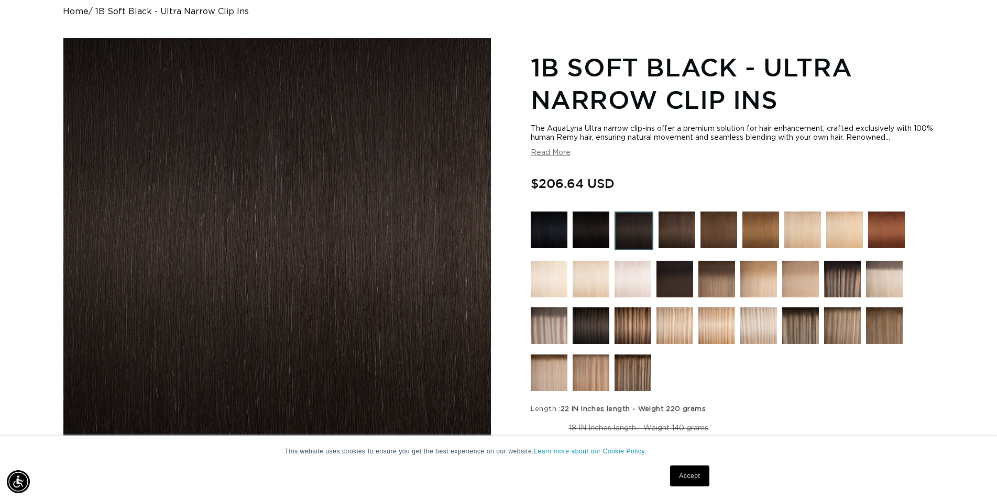
click at [680, 227] on img at bounding box center [677, 230] width 37 height 37
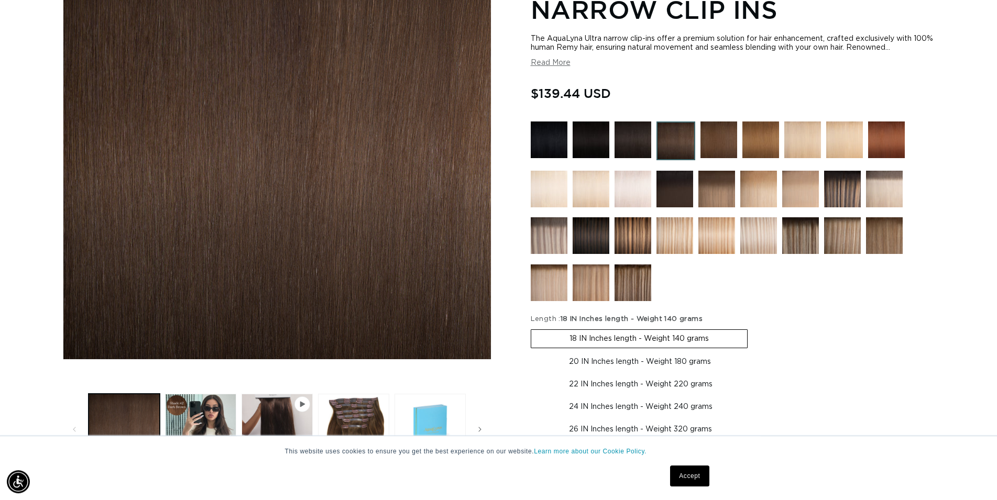
scroll to position [53, 0]
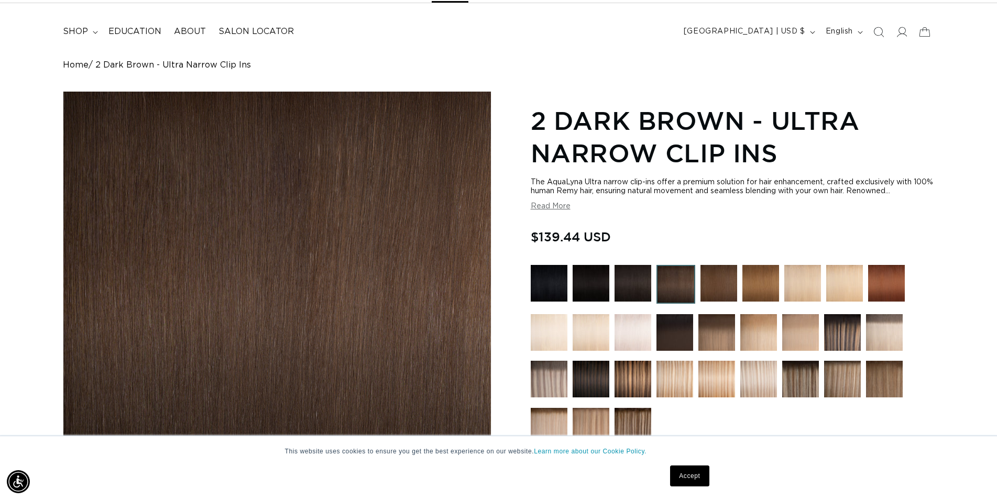
click at [593, 290] on img at bounding box center [591, 283] width 37 height 37
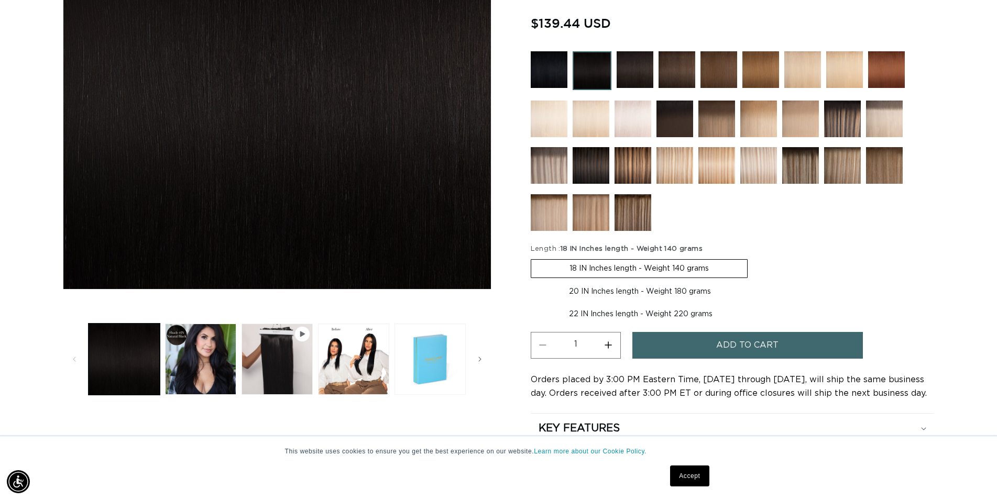
scroll to position [0, 1846]
click at [638, 64] on img at bounding box center [635, 69] width 37 height 37
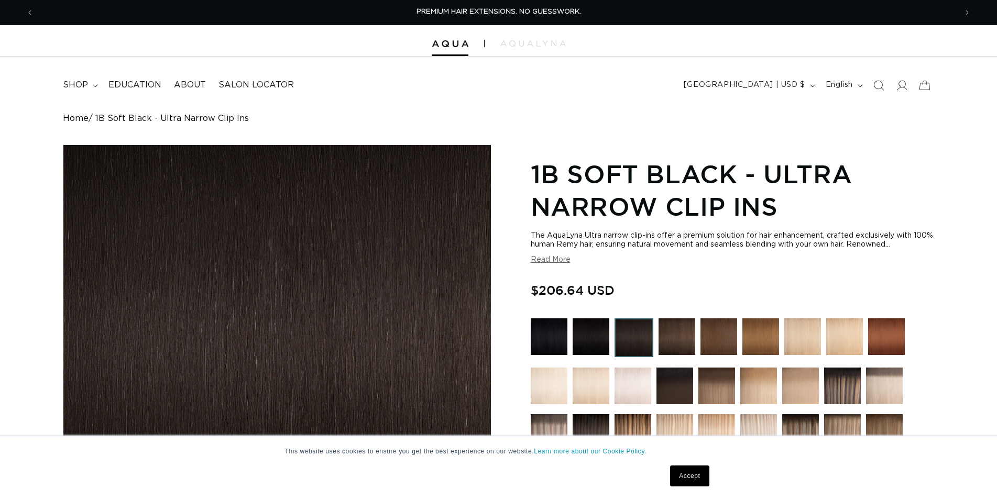
click at [677, 388] on img at bounding box center [675, 386] width 37 height 37
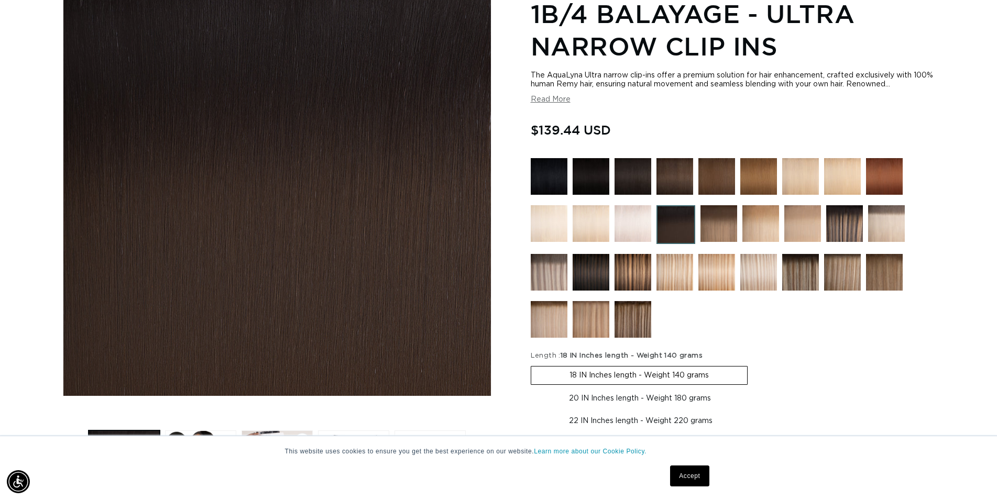
scroll to position [0, 1846]
click at [596, 274] on img at bounding box center [591, 272] width 37 height 37
